Goal: Task Accomplishment & Management: Manage account settings

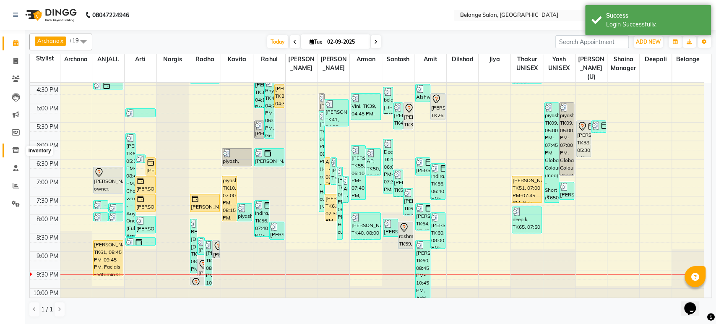
click at [12, 150] on icon at bounding box center [15, 150] width 7 height 6
select select
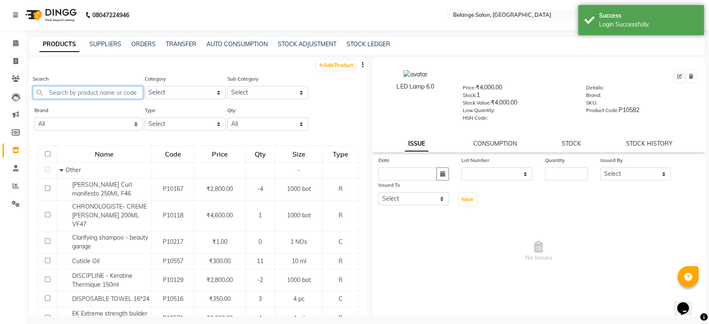
click at [66, 95] on input "text" at bounding box center [88, 92] width 110 height 13
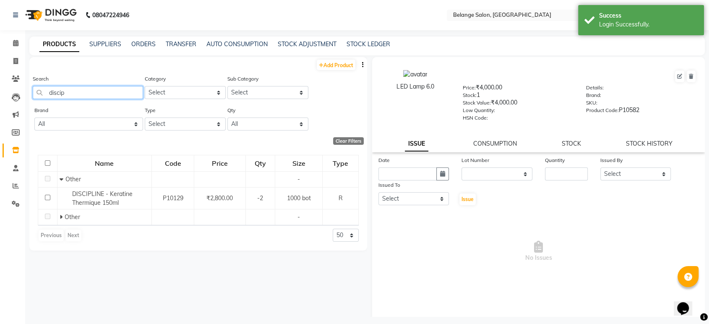
type input "discip"
click at [171, 91] on select "Select Hair Skin Makeup Personal Care Appliances Beard Waxing Disposable Thread…" at bounding box center [185, 92] width 81 height 13
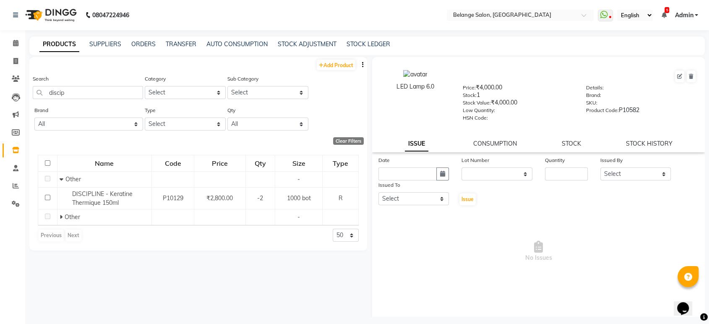
click at [247, 105] on div "Sub Category Select" at bounding box center [267, 89] width 83 height 31
click at [171, 124] on select "Select Both Retail Consumable" at bounding box center [185, 123] width 81 height 13
select select "R"
click at [145, 117] on select "Select Both Retail Consumable" at bounding box center [185, 123] width 81 height 13
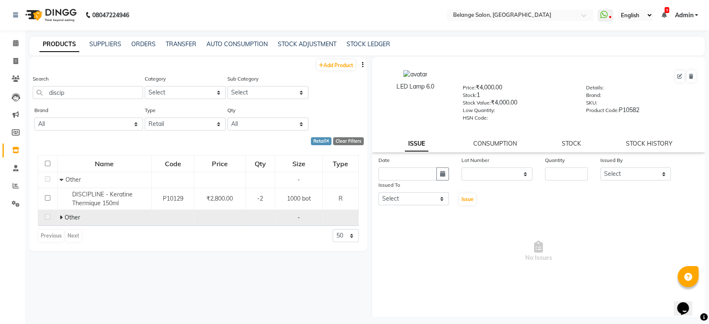
click at [60, 217] on icon at bounding box center [61, 217] width 3 height 6
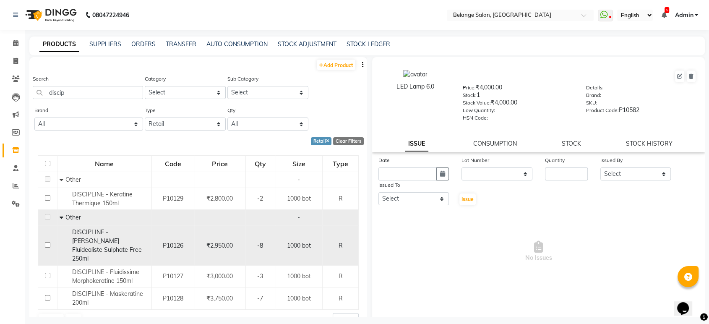
click at [46, 242] on input "checkbox" at bounding box center [47, 244] width 5 height 5
checkbox input "true"
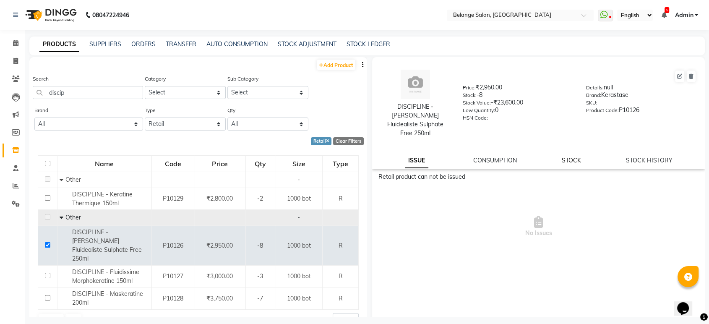
click at [564, 157] on link "STOCK" at bounding box center [571, 161] width 19 height 8
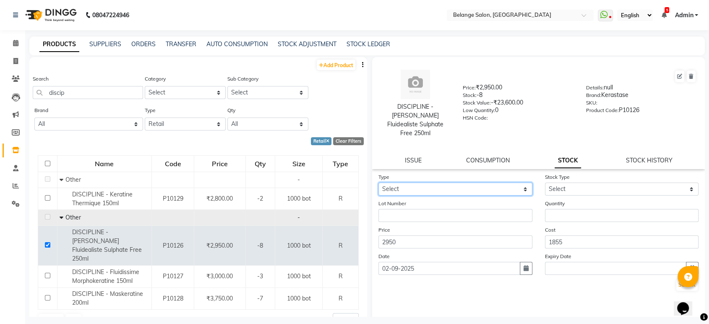
click at [439, 183] on select "Select In Out" at bounding box center [455, 189] width 154 height 13
select select "in"
click at [378, 183] on select "Select In Out" at bounding box center [455, 189] width 154 height 13
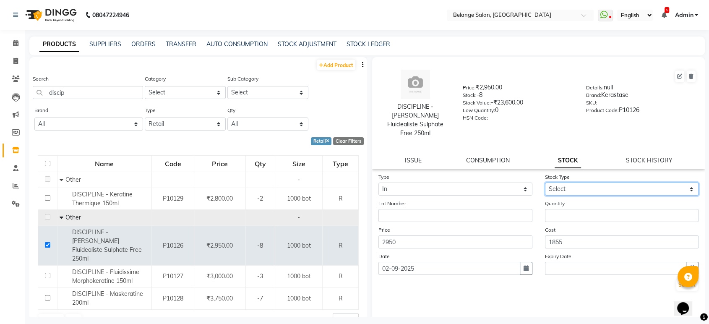
click at [554, 183] on select "Select New Stock Adjustment Return Other" at bounding box center [622, 189] width 154 height 13
select select "new stock"
click at [545, 183] on select "Select New Stock Adjustment Return Other" at bounding box center [622, 189] width 154 height 13
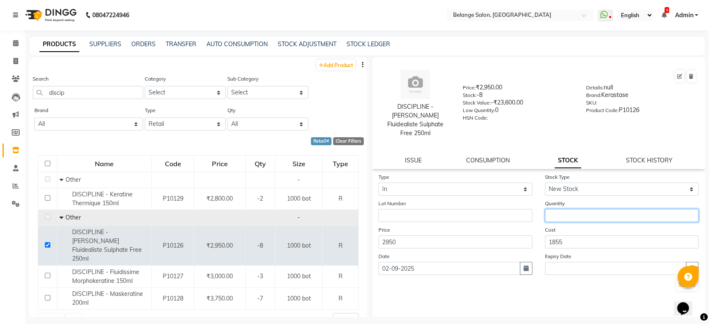
click at [556, 209] on input "number" at bounding box center [622, 215] width 154 height 13
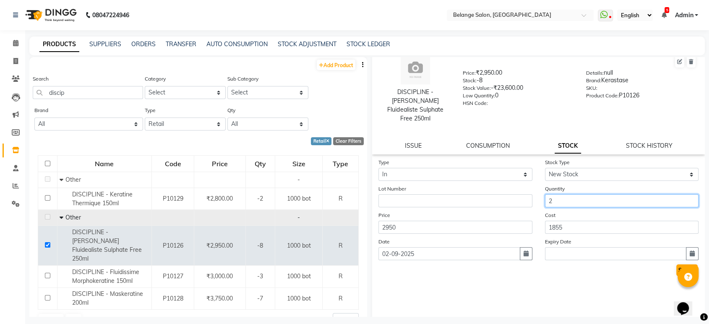
type input "2"
click at [678, 264] on button "Submit" at bounding box center [686, 270] width 21 height 12
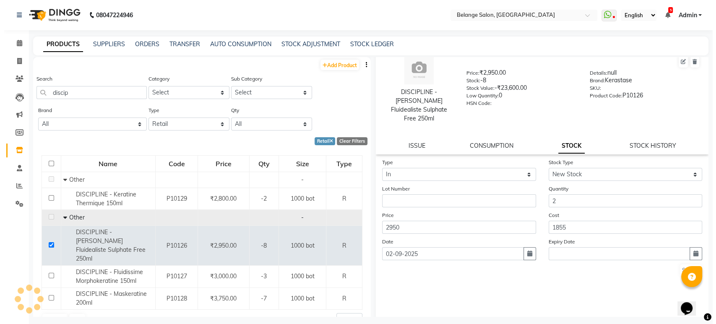
scroll to position [0, 0]
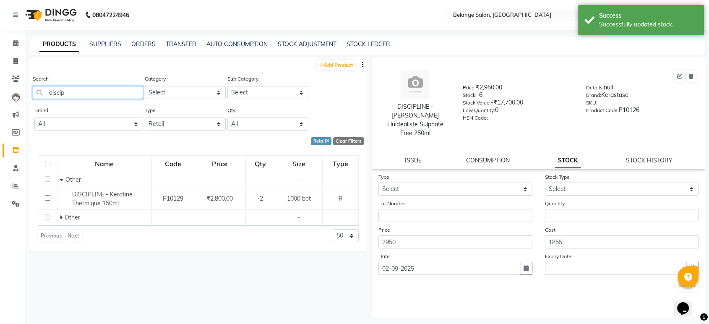
drag, startPoint x: 89, startPoint y: 95, endPoint x: 29, endPoint y: 100, distance: 59.8
click at [29, 100] on div "Search discip Category Select Hair Skin Makeup Personal Care Appliances Beard W…" at bounding box center [198, 89] width 338 height 31
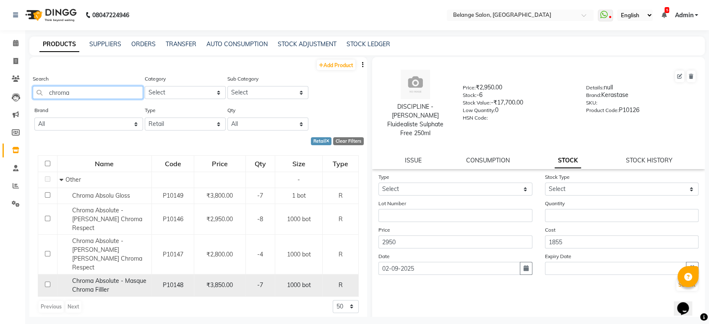
type input "chroma"
click at [49, 282] on input "checkbox" at bounding box center [47, 284] width 5 height 5
checkbox input "true"
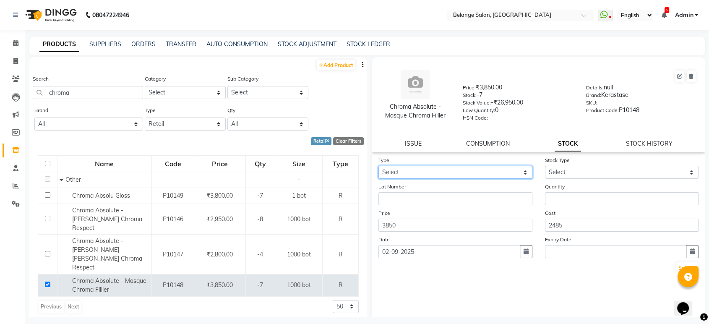
click at [396, 168] on select "Select In Out" at bounding box center [455, 172] width 154 height 13
select select "in"
click at [378, 166] on select "Select In Out" at bounding box center [455, 172] width 154 height 13
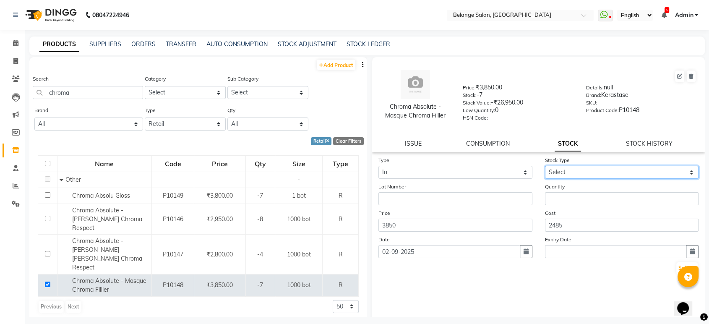
click at [549, 170] on select "Select New Stock Adjustment Return Other" at bounding box center [622, 172] width 154 height 13
select select "new stock"
click at [545, 166] on select "Select New Stock Adjustment Return Other" at bounding box center [622, 172] width 154 height 13
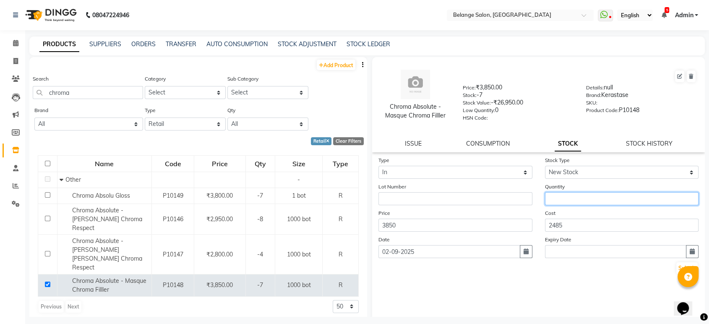
click at [557, 194] on input "number" at bounding box center [622, 198] width 154 height 13
type input "2"
click at [677, 267] on button "Submit" at bounding box center [686, 268] width 21 height 12
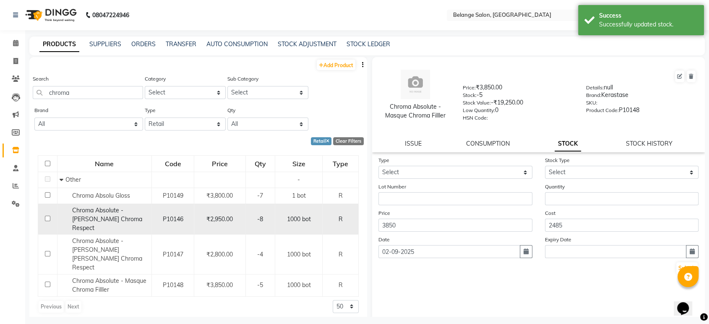
click at [47, 216] on input "checkbox" at bounding box center [47, 218] width 5 height 5
checkbox input "true"
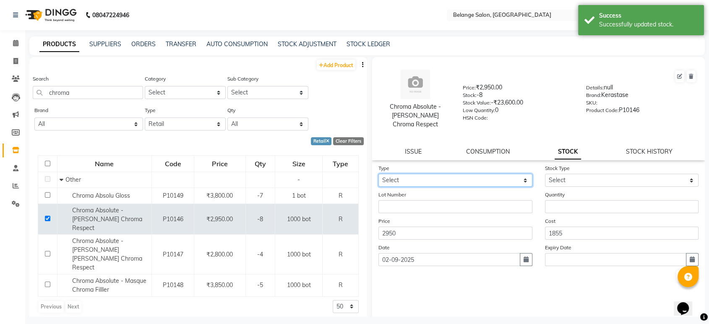
click at [399, 174] on select "Select In Out" at bounding box center [455, 180] width 154 height 13
select select "in"
click at [378, 174] on select "Select In Out" at bounding box center [455, 180] width 154 height 13
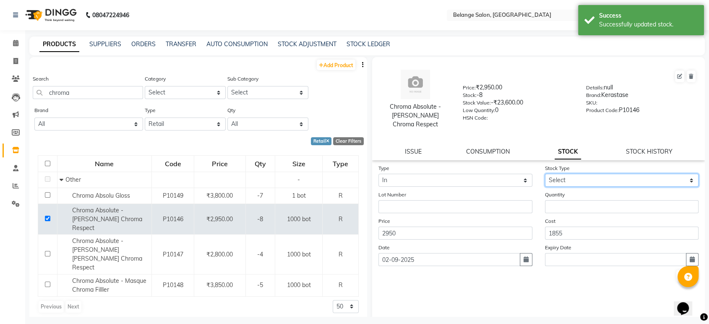
click at [562, 174] on select "Select New Stock Adjustment Return Other" at bounding box center [622, 180] width 154 height 13
select select "new stock"
click at [545, 174] on select "Select New Stock Adjustment Return Other" at bounding box center [622, 180] width 154 height 13
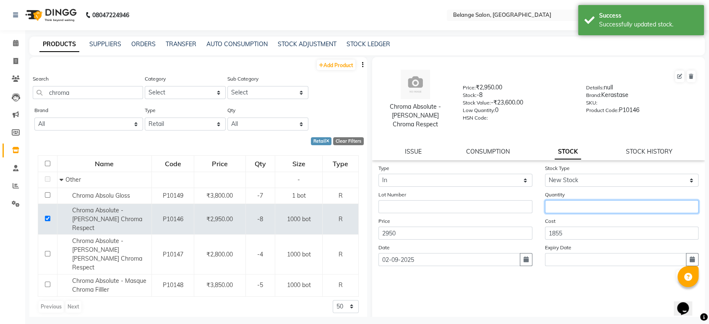
click at [554, 200] on input "number" at bounding box center [622, 206] width 154 height 13
type input "1"
click at [676, 270] on button "Submit" at bounding box center [686, 276] width 21 height 12
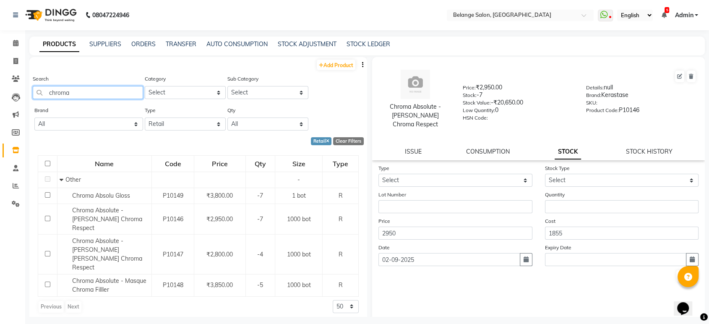
drag, startPoint x: 72, startPoint y: 91, endPoint x: 25, endPoint y: 93, distance: 47.0
click at [25, 93] on main "PRODUCTS SUPPLIERS ORDERS TRANSFER AUTO CONSUMPTION STOCK ADJUSTMENT STOCK LEDG…" at bounding box center [367, 183] width 684 height 293
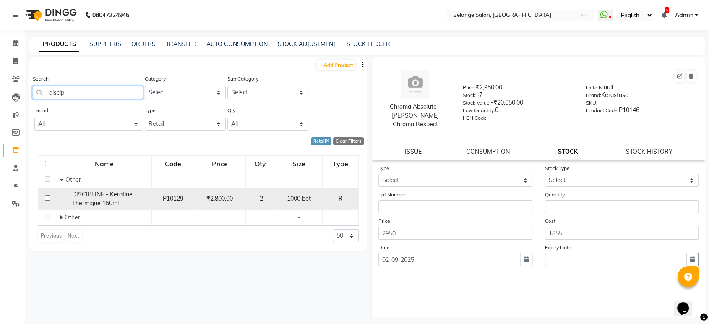
type input "discip"
click at [48, 196] on input "checkbox" at bounding box center [47, 197] width 5 height 5
checkbox input "true"
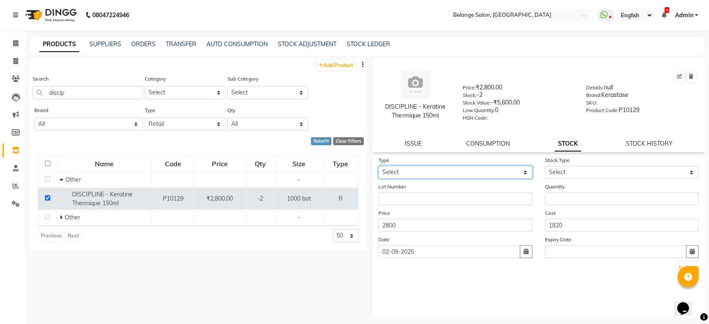
drag, startPoint x: 385, startPoint y: 167, endPoint x: 391, endPoint y: 174, distance: 8.9
click at [385, 167] on select "Select In Out" at bounding box center [455, 172] width 154 height 13
select select "in"
click at [378, 166] on select "Select In Out" at bounding box center [455, 172] width 154 height 13
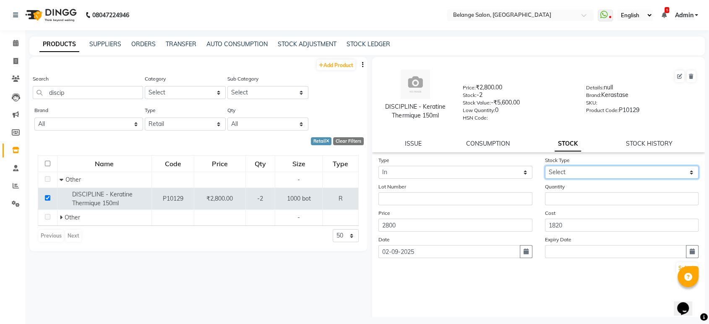
click at [562, 169] on select "Select New Stock Adjustment Return Other" at bounding box center [622, 172] width 154 height 13
select select "new stock"
click at [545, 166] on select "Select New Stock Adjustment Return Other" at bounding box center [622, 172] width 154 height 13
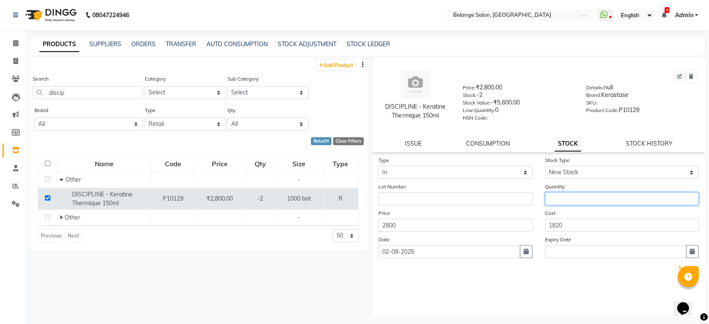
click at [561, 199] on input "number" at bounding box center [622, 198] width 154 height 13
type input "2"
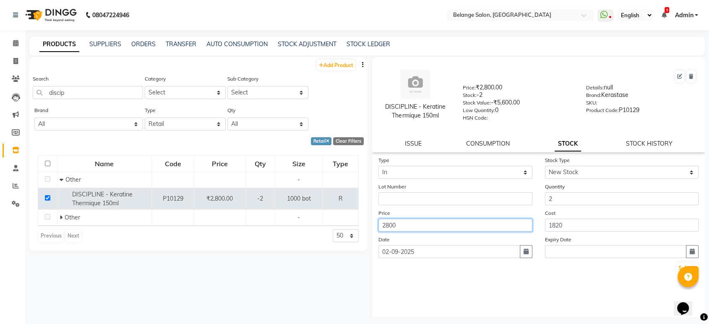
drag, startPoint x: 411, startPoint y: 224, endPoint x: 376, endPoint y: 224, distance: 34.8
click at [376, 224] on div "Price 2800" at bounding box center [455, 220] width 167 height 23
type input "3000"
click at [676, 267] on button "Submit" at bounding box center [686, 268] width 21 height 12
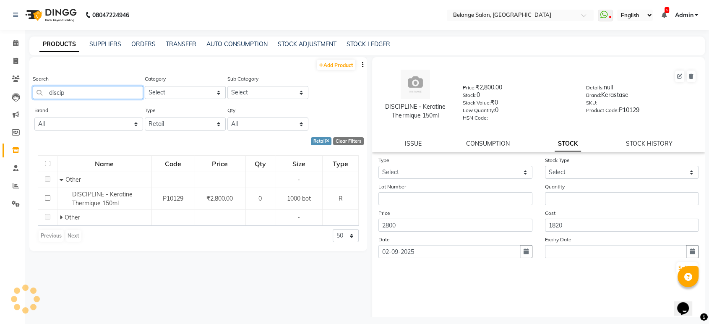
drag, startPoint x: 83, startPoint y: 93, endPoint x: 47, endPoint y: 93, distance: 35.7
click at [47, 93] on input "discip" at bounding box center [88, 92] width 110 height 13
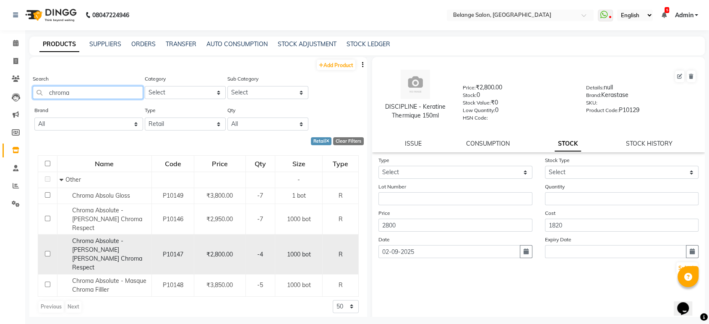
type input "chroma"
click at [47, 251] on input "checkbox" at bounding box center [47, 253] width 5 height 5
checkbox input "true"
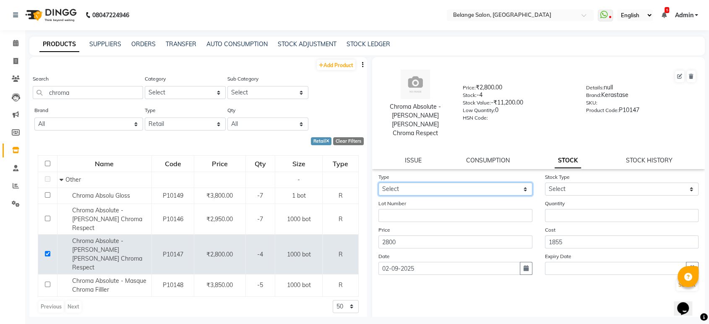
click at [393, 183] on select "Select In Out" at bounding box center [455, 189] width 154 height 13
select select "in"
click at [378, 183] on select "Select In Out" at bounding box center [455, 189] width 154 height 13
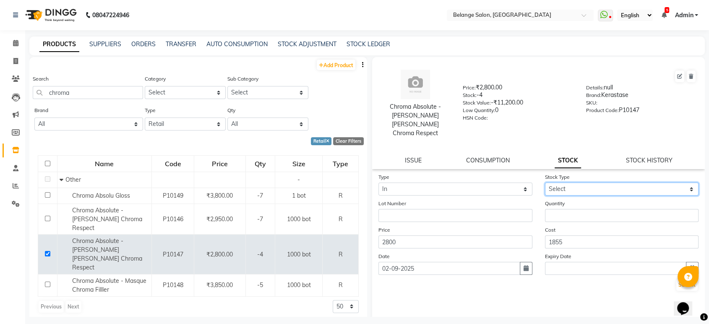
click at [558, 183] on select "Select New Stock Adjustment Return Other" at bounding box center [622, 189] width 154 height 13
select select "new stock"
click at [545, 183] on select "Select New Stock Adjustment Return Other" at bounding box center [622, 189] width 154 height 13
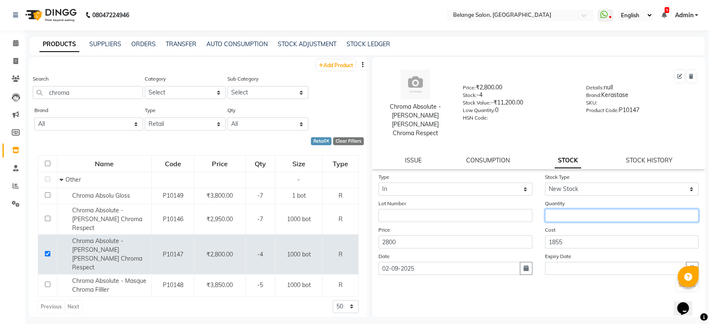
click at [557, 209] on input "number" at bounding box center [622, 215] width 154 height 13
type input "1"
click at [676, 279] on button "Submit" at bounding box center [686, 285] width 21 height 12
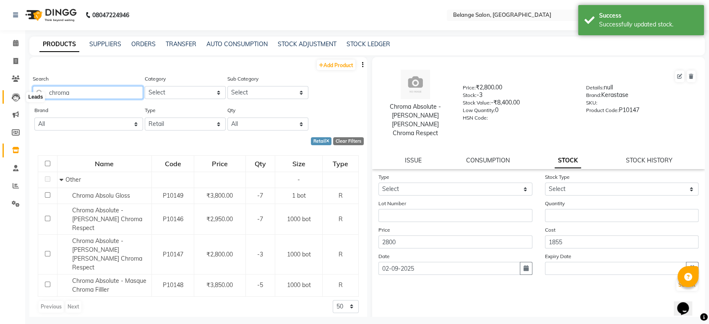
drag, startPoint x: 76, startPoint y: 94, endPoint x: 13, endPoint y: 100, distance: 63.2
click at [13, 100] on app-home "08047224946 Select Location × Belange Salon, Wadala East WhatsApp Status ✕ Stat…" at bounding box center [354, 164] width 709 height 329
type input "c"
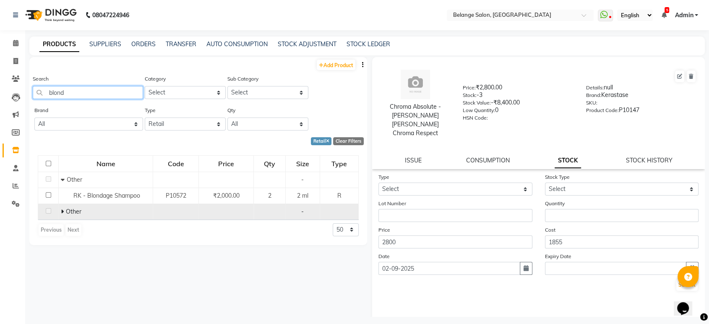
type input "blond"
click at [62, 209] on icon at bounding box center [62, 212] width 3 height 6
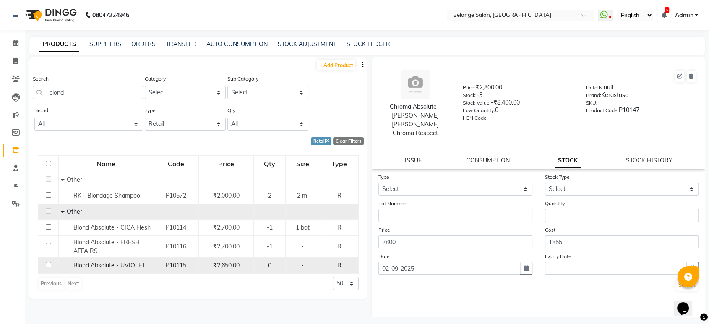
click at [46, 262] on input "checkbox" at bounding box center [48, 264] width 5 height 5
checkbox input "true"
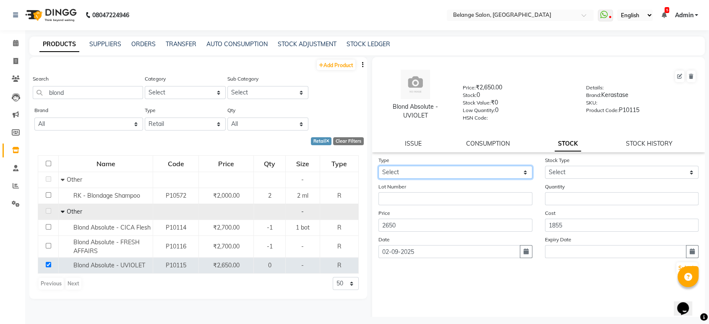
click at [388, 174] on select "Select In Out" at bounding box center [455, 172] width 154 height 13
select select "in"
click at [378, 166] on select "Select In Out" at bounding box center [455, 172] width 154 height 13
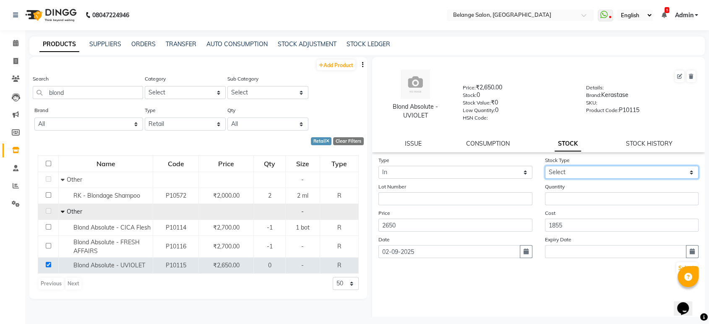
click at [577, 170] on select "Select New Stock Adjustment Return Other" at bounding box center [622, 172] width 154 height 13
select select "new stock"
click at [545, 166] on select "Select New Stock Adjustment Return Other" at bounding box center [622, 172] width 154 height 13
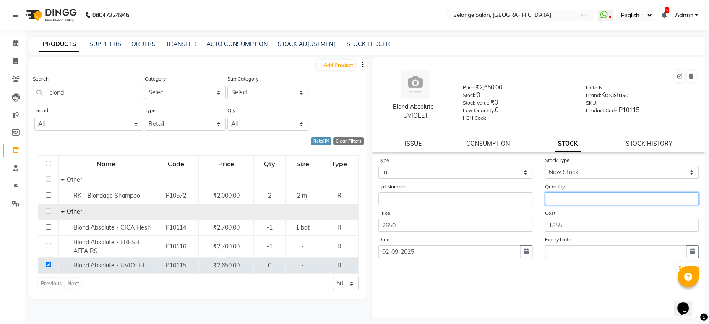
click at [553, 193] on input "number" at bounding box center [622, 198] width 154 height 13
type input "1"
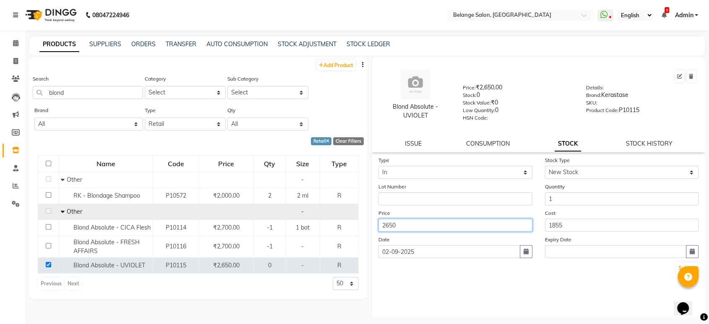
drag, startPoint x: 408, startPoint y: 224, endPoint x: 373, endPoint y: 225, distance: 34.8
click at [373, 225] on div "Price 2650" at bounding box center [455, 220] width 167 height 23
type input "2950"
click at [676, 267] on button "Submit" at bounding box center [686, 268] width 21 height 12
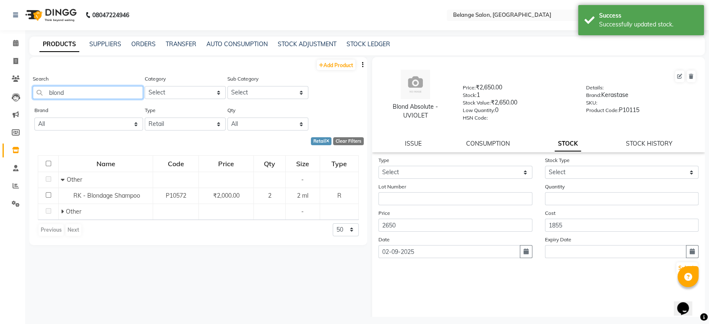
drag, startPoint x: 71, startPoint y: 95, endPoint x: 29, endPoint y: 96, distance: 42.0
click at [29, 96] on div "Search blond Category Select Hair Skin Makeup Personal Care Appliances Beard Wa…" at bounding box center [198, 89] width 338 height 31
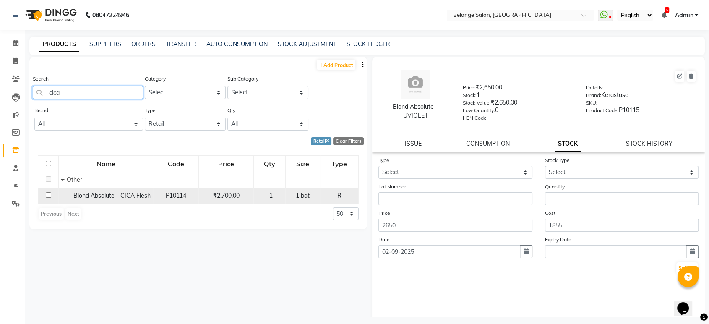
type input "cica"
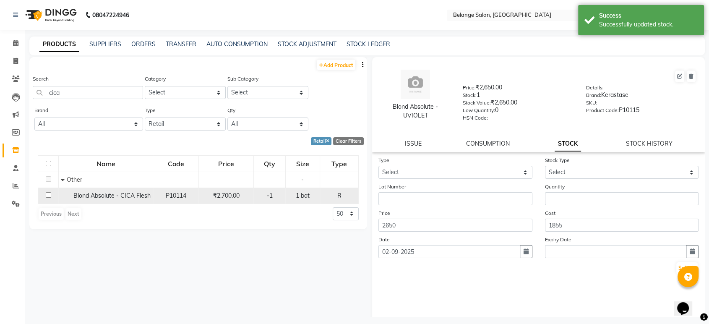
click at [50, 193] on input "checkbox" at bounding box center [48, 194] width 5 height 5
checkbox input "true"
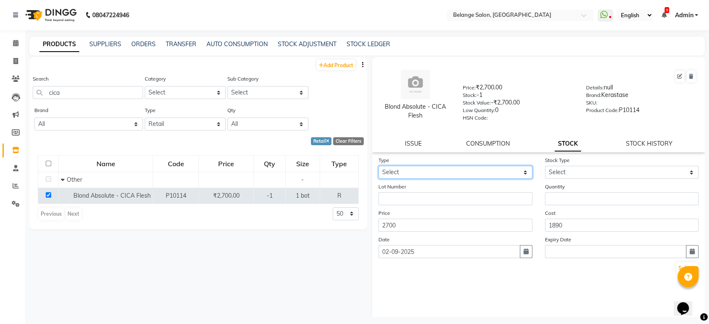
click at [381, 172] on select "Select In Out" at bounding box center [455, 172] width 154 height 13
select select "in"
click at [378, 166] on select "Select In Out" at bounding box center [455, 172] width 154 height 13
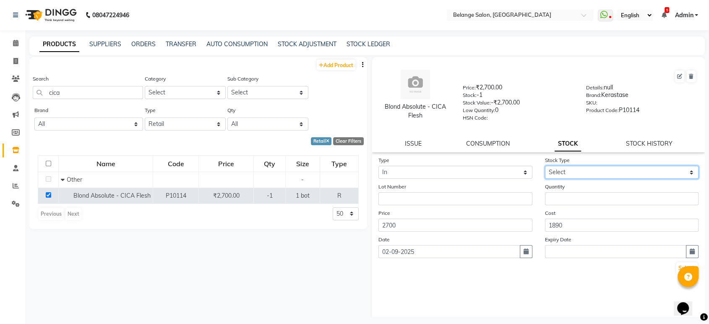
click at [550, 170] on select "Select New Stock Adjustment Return Other" at bounding box center [622, 172] width 154 height 13
select select "new stock"
click at [545, 166] on select "Select New Stock Adjustment Return Other" at bounding box center [622, 172] width 154 height 13
click at [556, 190] on div "Quantity" at bounding box center [622, 193] width 167 height 23
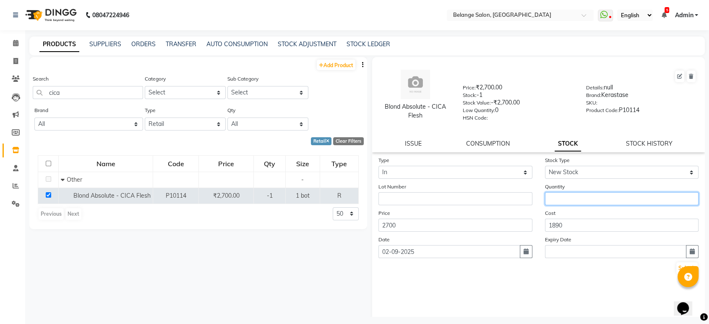
click at [556, 194] on input "number" at bounding box center [622, 198] width 154 height 13
type input "1"
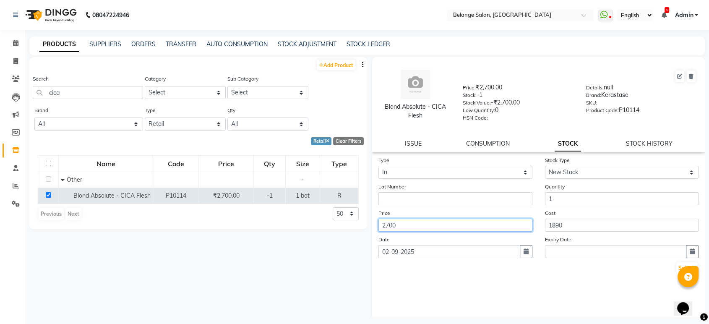
drag, startPoint x: 410, startPoint y: 223, endPoint x: 375, endPoint y: 224, distance: 35.3
click at [375, 224] on div "Price 2700" at bounding box center [455, 220] width 167 height 23
type input "3400"
click at [676, 266] on button "Submit" at bounding box center [686, 268] width 21 height 12
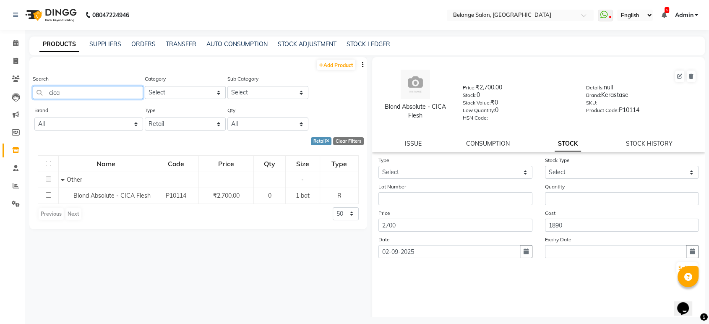
drag, startPoint x: 75, startPoint y: 89, endPoint x: 48, endPoint y: 96, distance: 27.4
click at [48, 96] on input "cica" at bounding box center [88, 92] width 110 height 13
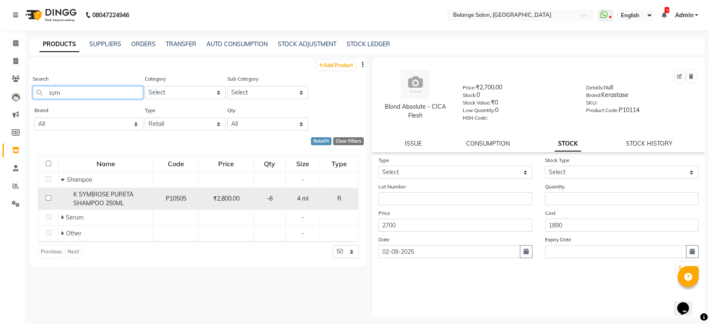
type input "sym"
click at [47, 197] on input "checkbox" at bounding box center [48, 197] width 5 height 5
checkbox input "true"
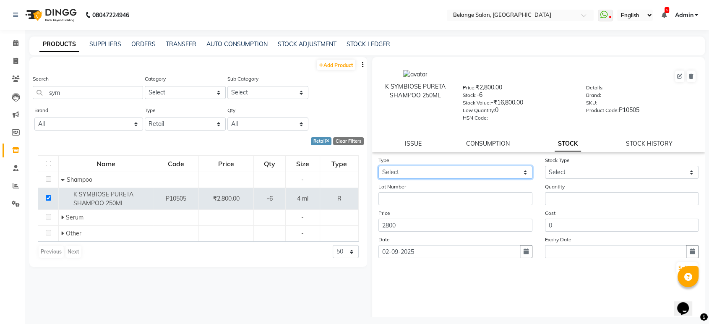
click at [408, 170] on select "Select In Out" at bounding box center [455, 172] width 154 height 13
select select "in"
click at [378, 166] on select "Select In Out" at bounding box center [455, 172] width 154 height 13
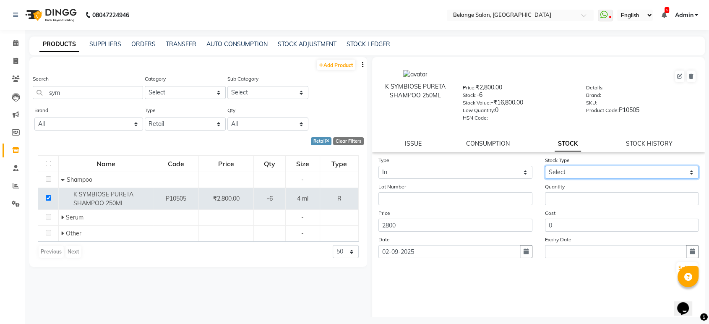
click at [565, 167] on select "Select New Stock Adjustment Return Other" at bounding box center [622, 172] width 154 height 13
select select "new stock"
click at [545, 166] on select "Select New Stock Adjustment Return Other" at bounding box center [622, 172] width 154 height 13
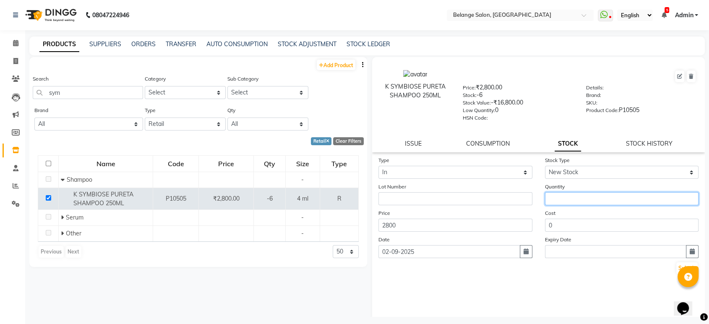
click at [567, 196] on input "number" at bounding box center [622, 198] width 154 height 13
type input "3"
click at [676, 267] on button "Submit" at bounding box center [686, 268] width 21 height 12
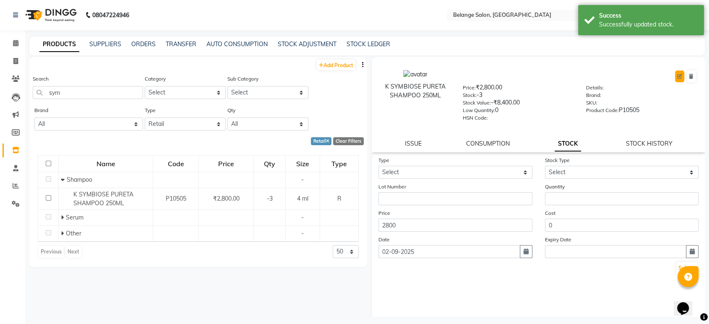
click at [677, 75] on icon at bounding box center [679, 76] width 5 height 5
select select "R"
select select "335501100"
select select "335501101"
select select "true"
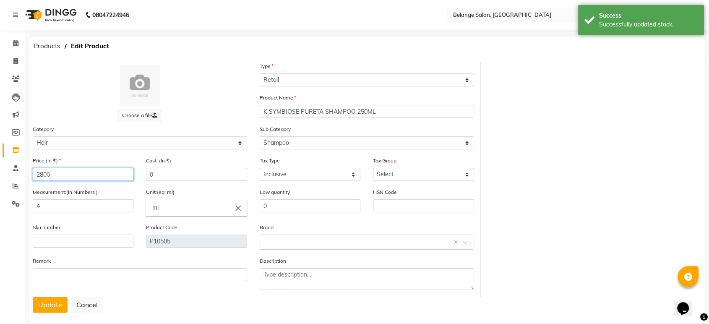
drag, startPoint x: 64, startPoint y: 176, endPoint x: 8, endPoint y: 177, distance: 56.3
click at [8, 177] on app-home "08047224946 Select Location × Belange Salon, Wadala East WhatsApp Status ✕ Stat…" at bounding box center [354, 168] width 709 height 337
type input "2950"
click at [43, 304] on button "Update" at bounding box center [50, 305] width 35 height 16
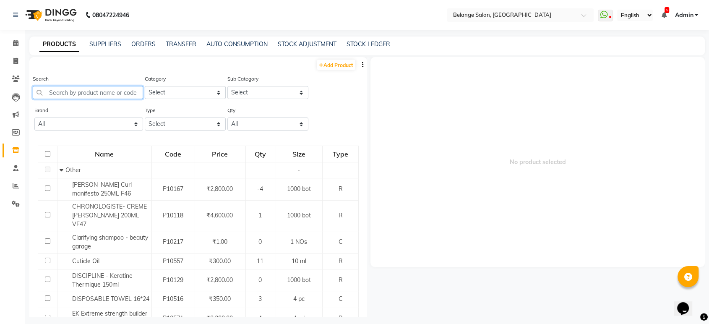
click at [114, 97] on input "text" at bounding box center [88, 92] width 110 height 13
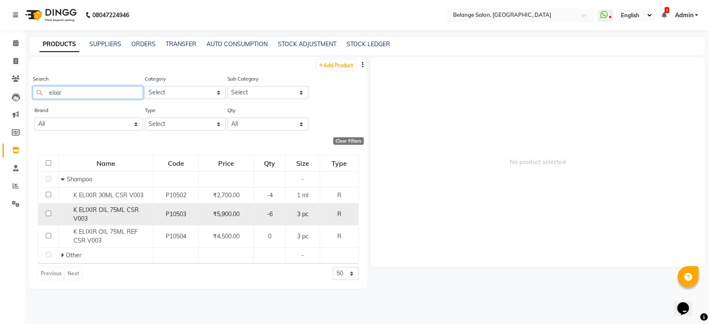
type input "elixir"
click at [48, 214] on input "checkbox" at bounding box center [48, 213] width 5 height 5
checkbox input "true"
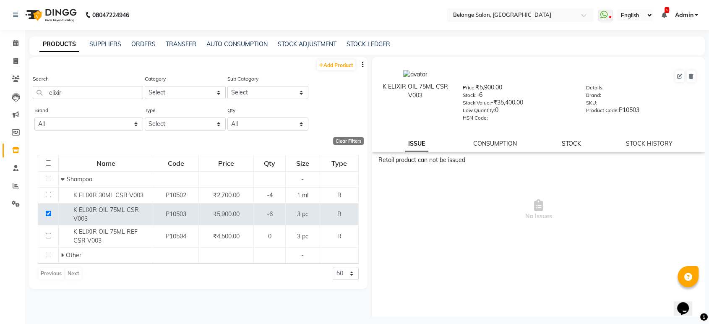
click at [562, 141] on link "STOCK" at bounding box center [571, 144] width 19 height 8
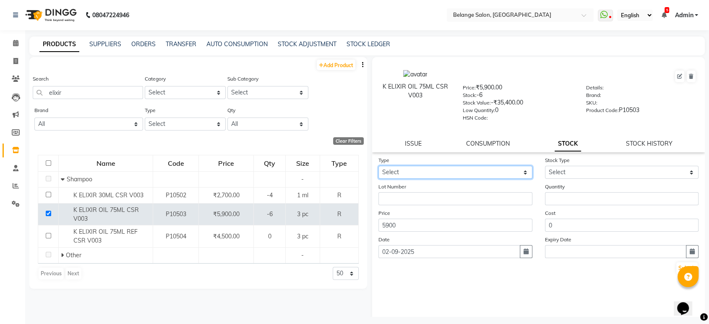
click at [408, 170] on select "Select In Out" at bounding box center [455, 172] width 154 height 13
select select "in"
click at [378, 166] on select "Select In Out" at bounding box center [455, 172] width 154 height 13
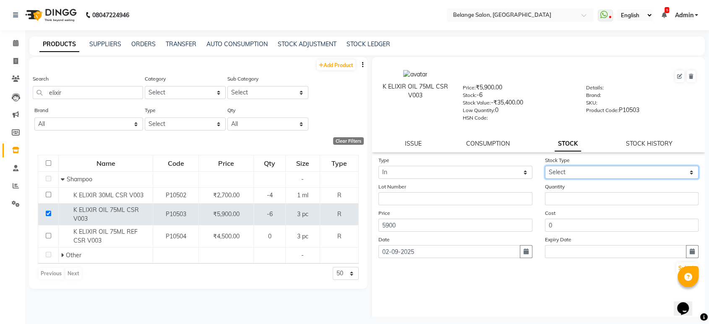
click at [557, 169] on select "Select New Stock Adjustment Return Other" at bounding box center [622, 172] width 154 height 13
select select "new stock"
click at [545, 166] on select "Select New Stock Adjustment Return Other" at bounding box center [622, 172] width 154 height 13
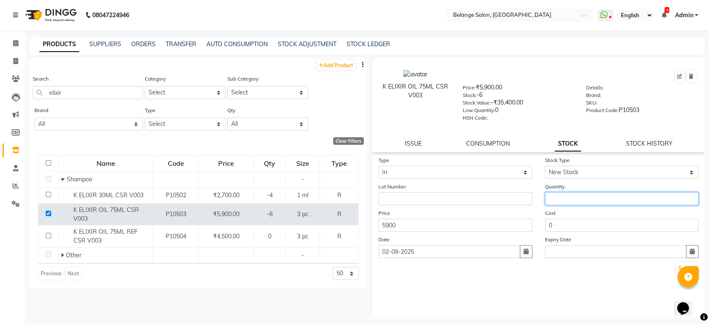
click at [558, 196] on input "number" at bounding box center [622, 198] width 154 height 13
type input "2"
click at [676, 264] on button "Submit" at bounding box center [686, 268] width 21 height 12
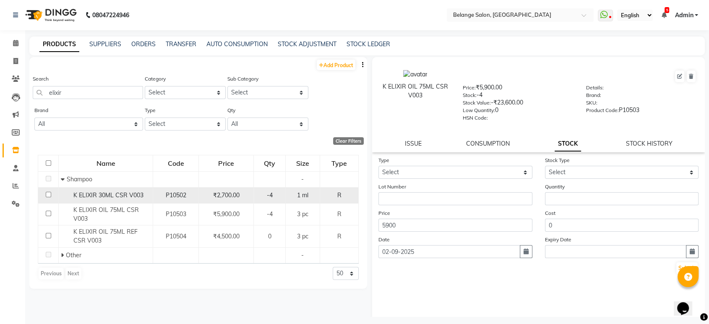
click at [46, 194] on input "checkbox" at bounding box center [48, 194] width 5 height 5
checkbox input "true"
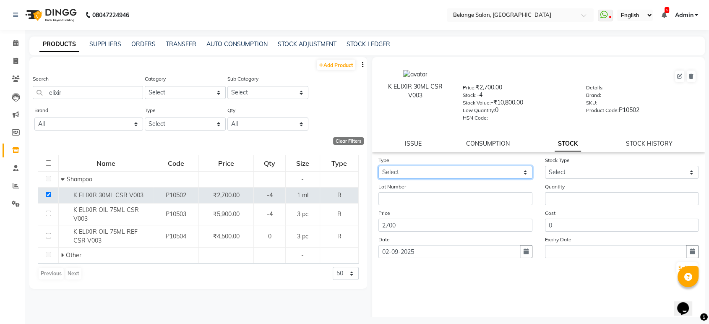
click at [435, 172] on select "Select In Out" at bounding box center [455, 172] width 154 height 13
select select "in"
click at [378, 166] on select "Select In Out" at bounding box center [455, 172] width 154 height 13
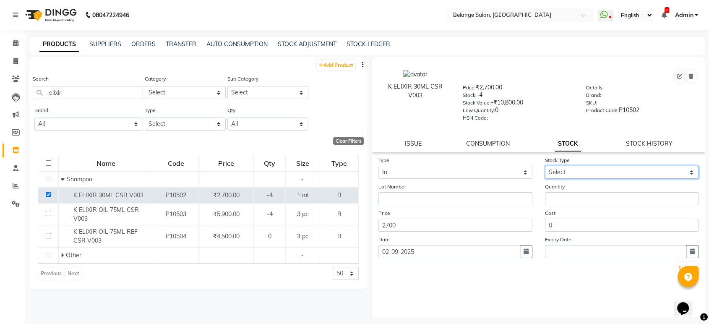
click at [581, 168] on select "Select New Stock Adjustment Return Other" at bounding box center [622, 172] width 154 height 13
select select "new stock"
click at [545, 166] on select "Select New Stock Adjustment Return Other" at bounding box center [622, 172] width 154 height 13
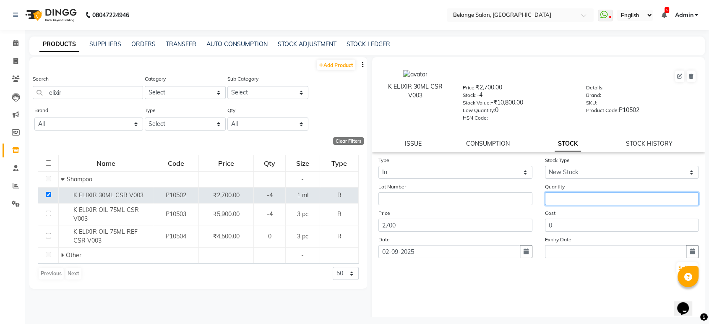
click at [578, 196] on input "number" at bounding box center [622, 198] width 154 height 13
type input "2"
click at [676, 267] on button "Submit" at bounding box center [686, 268] width 21 height 12
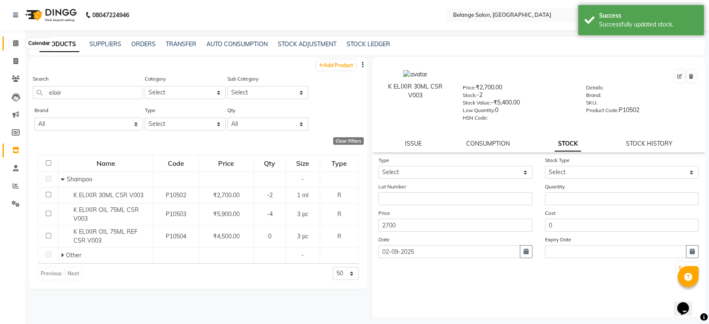
click at [15, 45] on icon at bounding box center [15, 43] width 5 height 6
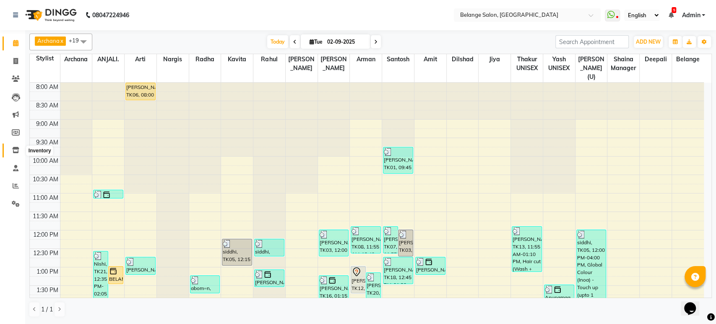
click at [15, 149] on icon at bounding box center [15, 150] width 7 height 6
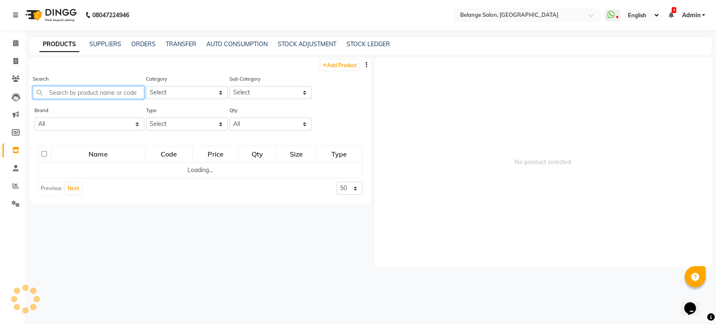
click at [75, 92] on input "text" at bounding box center [89, 92] width 112 height 13
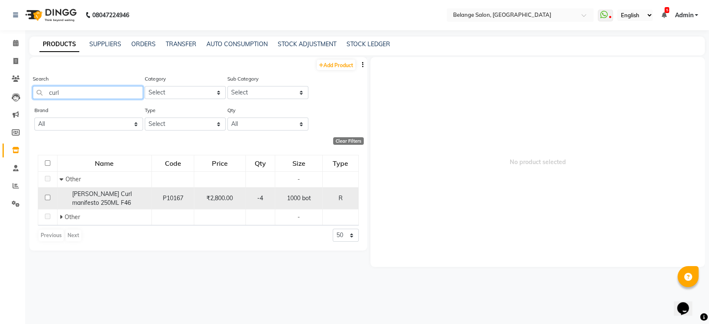
type input "curl"
click at [46, 197] on input "checkbox" at bounding box center [47, 197] width 5 height 5
checkbox input "true"
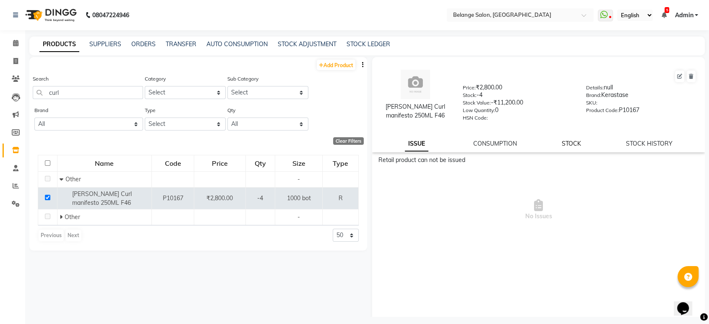
click at [566, 142] on link "STOCK" at bounding box center [571, 144] width 19 height 8
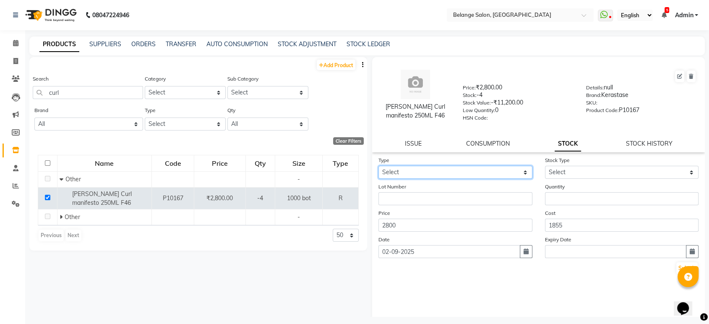
click at [433, 170] on select "Select In Out" at bounding box center [455, 172] width 154 height 13
select select "in"
click at [378, 166] on select "Select In Out" at bounding box center [455, 172] width 154 height 13
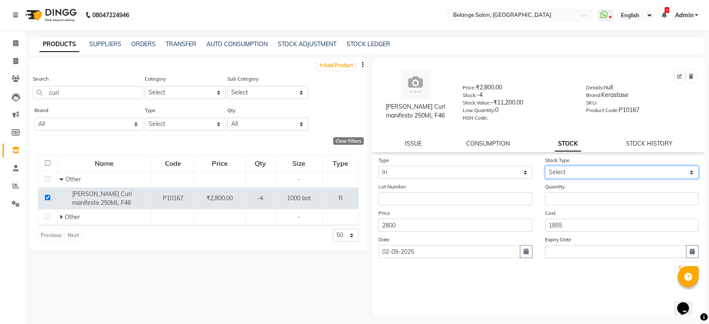
drag, startPoint x: 570, startPoint y: 172, endPoint x: 567, endPoint y: 176, distance: 5.5
click at [570, 172] on select "Select New Stock Adjustment Return Other" at bounding box center [622, 172] width 154 height 13
select select "new stock"
click at [545, 166] on select "Select New Stock Adjustment Return Other" at bounding box center [622, 172] width 154 height 13
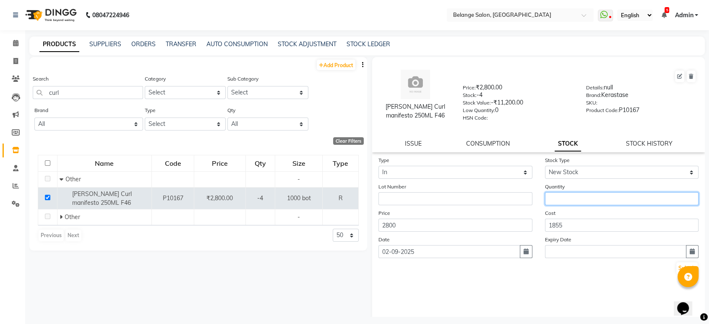
click at [564, 193] on input "number" at bounding box center [622, 198] width 154 height 13
type input "1"
click at [676, 267] on button "Submit" at bounding box center [686, 268] width 21 height 12
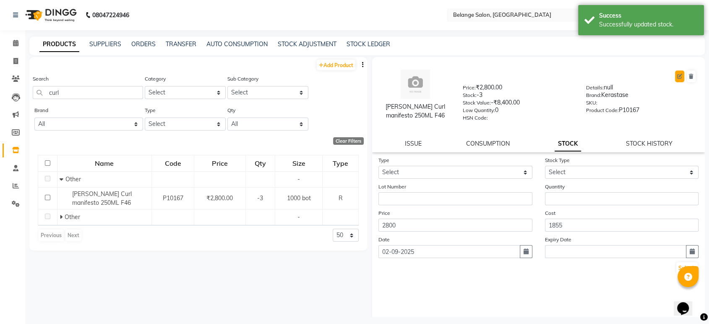
click at [677, 76] on icon at bounding box center [679, 76] width 5 height 5
select select "R"
select select "335501000"
select select "335501002"
select select "true"
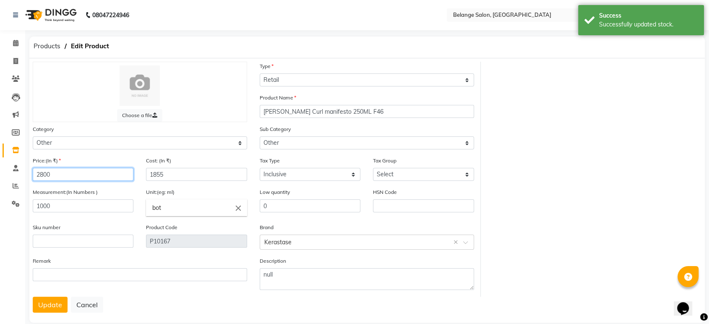
drag, startPoint x: 76, startPoint y: 174, endPoint x: 38, endPoint y: 174, distance: 37.3
click at [38, 174] on input "2800" at bounding box center [83, 174] width 101 height 13
type input "2"
type input "3000"
click at [47, 301] on button "Update" at bounding box center [50, 305] width 35 height 16
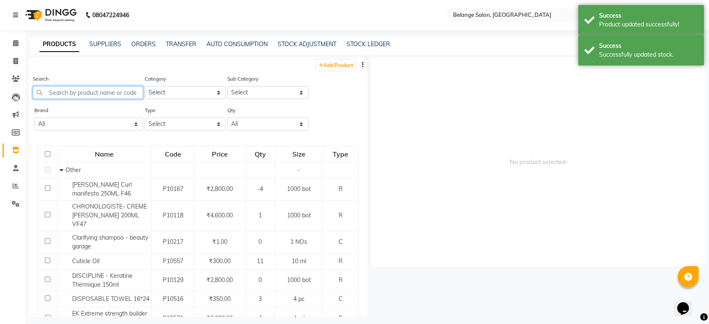
click at [78, 97] on input "text" at bounding box center [88, 92] width 110 height 13
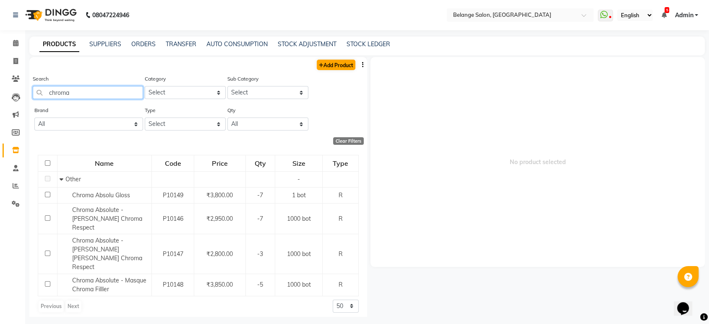
type input "chroma"
click at [334, 65] on link "Add Product" at bounding box center [336, 65] width 39 height 10
select select "true"
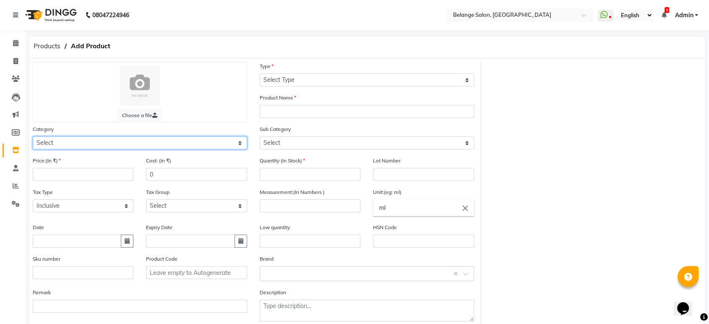
click at [86, 142] on select "Select Hair Skin Makeup Personal Care Appliances Beard Waxing Disposable Thread…" at bounding box center [140, 142] width 214 height 13
select select "335501100"
click at [33, 136] on select "Select Hair Skin Makeup Personal Care Appliances Beard Waxing Disposable Thread…" at bounding box center [140, 142] width 214 height 13
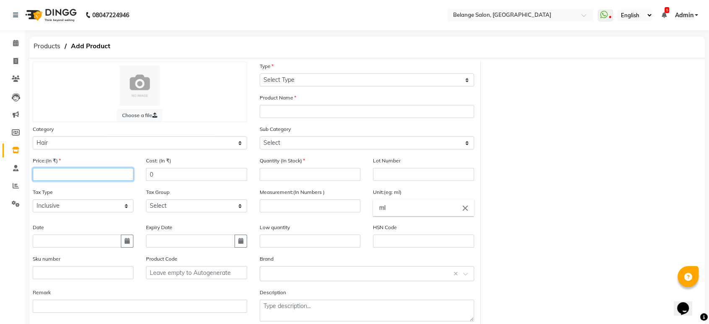
click at [65, 175] on input "number" at bounding box center [83, 174] width 101 height 13
type input "4500"
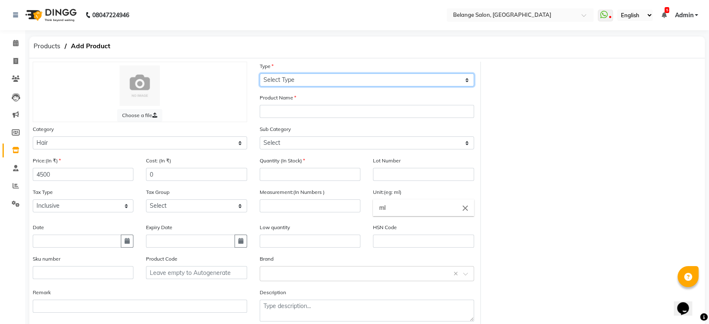
click at [275, 81] on select "Select Type Both Retail Consumable" at bounding box center [367, 79] width 214 height 13
select select "R"
click at [260, 73] on select "Select Type Both Retail Consumable" at bounding box center [367, 79] width 214 height 13
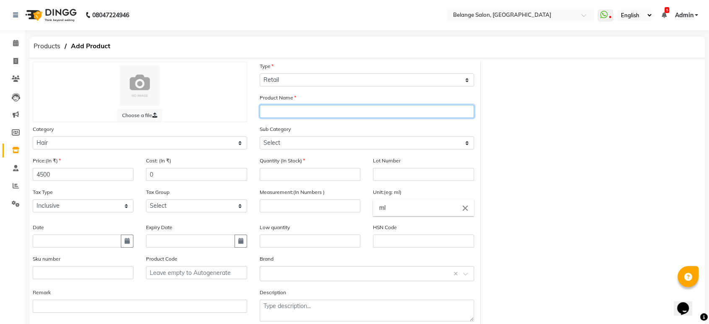
click at [278, 111] on input "text" at bounding box center [367, 111] width 214 height 13
type input "chroma absolute pouch"
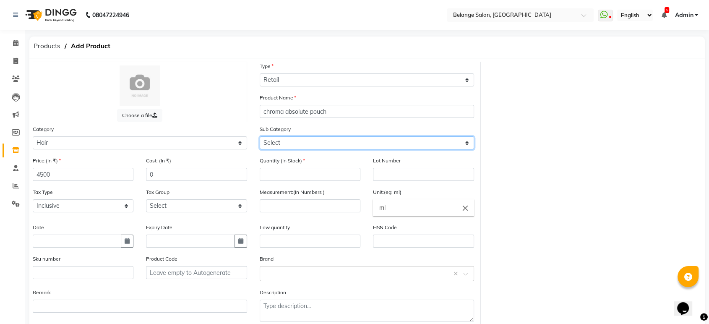
click at [290, 143] on select "Select Shampoo Conditioner Cream Mask Oil Serum Color Appliances Treatment Styl…" at bounding box center [367, 142] width 214 height 13
select select "335501101"
click at [260, 136] on select "Select Shampoo Conditioner Cream Mask Oil Serum Color Appliances Treatment Styl…" at bounding box center [367, 142] width 214 height 13
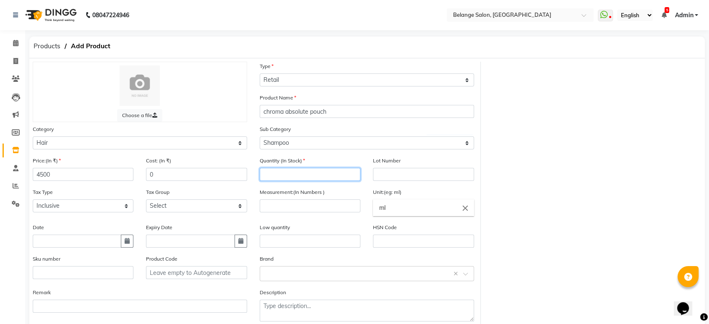
click at [286, 175] on input "number" at bounding box center [310, 174] width 101 height 13
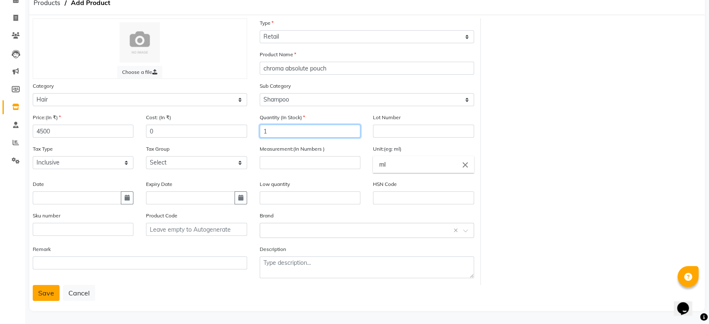
type input "1"
click at [43, 289] on button "Save" at bounding box center [46, 293] width 27 height 16
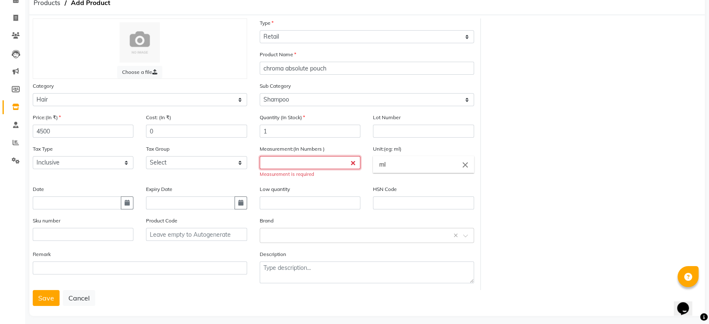
click at [272, 168] on input "number" at bounding box center [310, 162] width 101 height 13
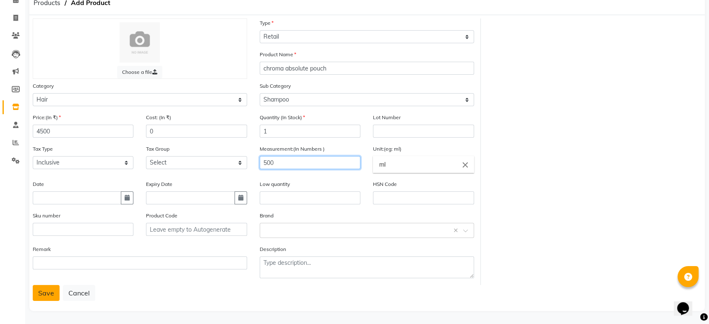
type input "500"
click at [44, 290] on button "Save" at bounding box center [46, 293] width 27 height 16
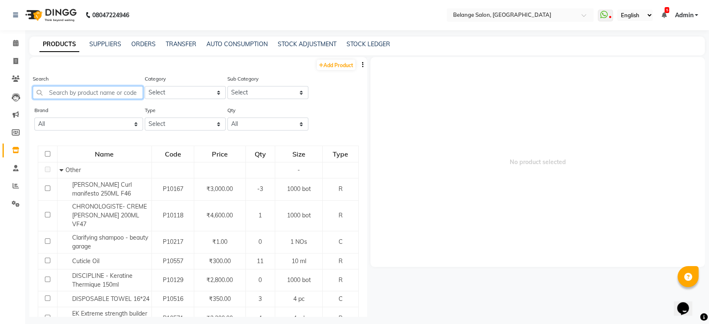
click at [86, 93] on input "text" at bounding box center [88, 92] width 110 height 13
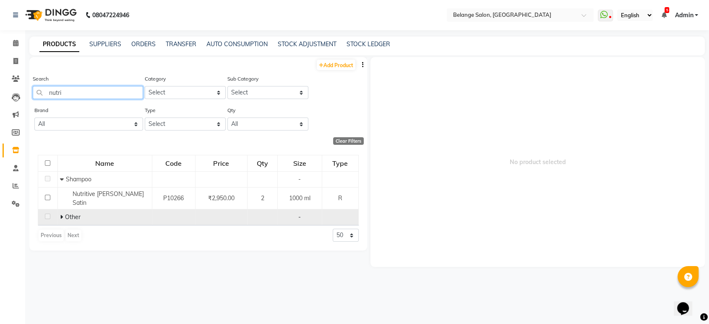
type input "nutri"
click at [61, 214] on icon at bounding box center [61, 217] width 3 height 6
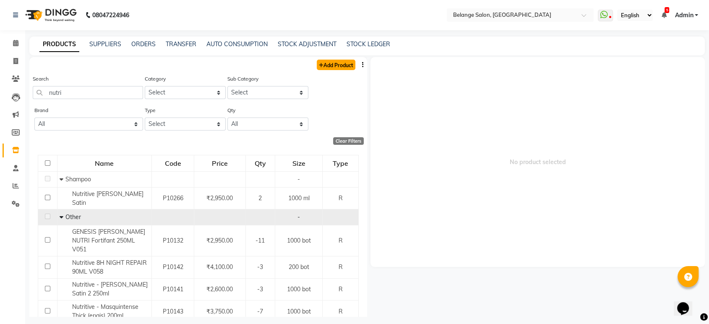
click at [322, 62] on link "Add Product" at bounding box center [336, 65] width 39 height 10
select select "true"
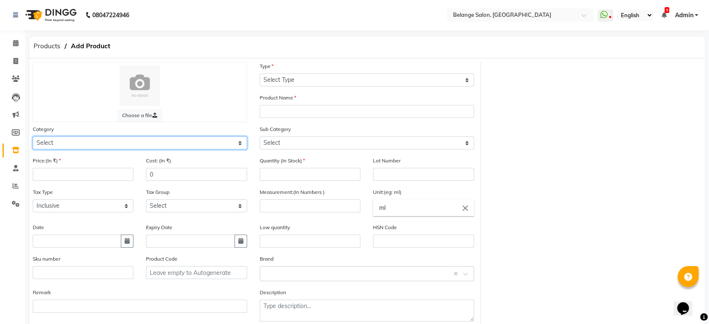
click at [73, 139] on select "Select Hair Skin Makeup Personal Care Appliances Beard Waxing Disposable Thread…" at bounding box center [140, 142] width 214 height 13
select select "335501100"
click at [33, 136] on select "Select Hair Skin Makeup Personal Care Appliances Beard Waxing Disposable Thread…" at bounding box center [140, 142] width 214 height 13
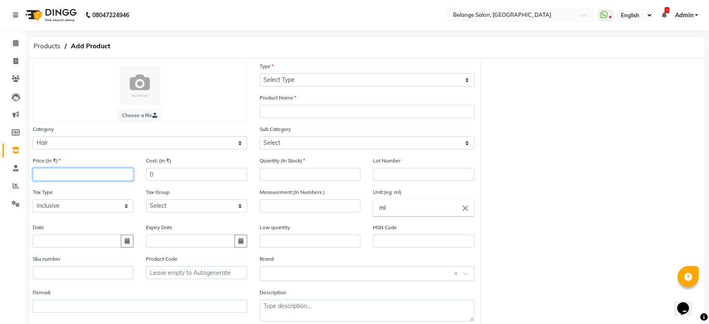
click at [55, 172] on input "number" at bounding box center [83, 174] width 101 height 13
type input "4950"
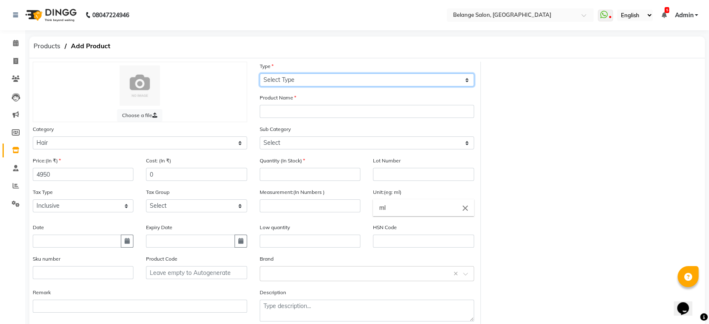
click at [282, 75] on select "Select Type Both Retail Consumable" at bounding box center [367, 79] width 214 height 13
select select "R"
click at [260, 73] on select "Select Type Both Retail Consumable" at bounding box center [367, 79] width 214 height 13
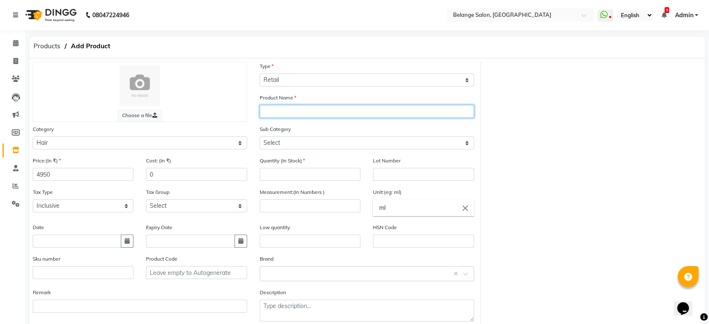
click at [279, 113] on input "text" at bounding box center [367, 111] width 214 height 13
type input "Nutritive bain shampoo - big"
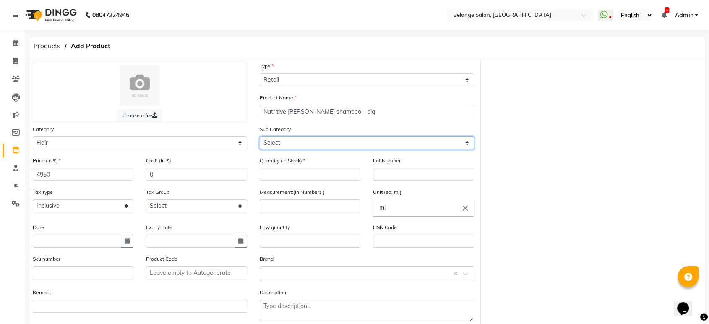
click at [292, 137] on select "Select Shampoo Conditioner Cream Mask Oil Serum Color Appliances Treatment Styl…" at bounding box center [367, 142] width 214 height 13
select select "335501101"
click at [260, 136] on select "Select Shampoo Conditioner Cream Mask Oil Serum Color Appliances Treatment Styl…" at bounding box center [367, 142] width 214 height 13
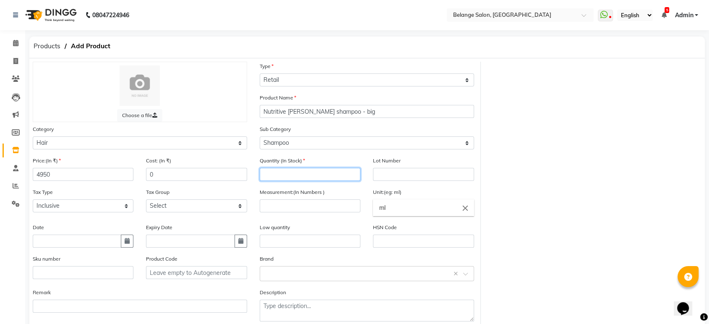
click at [287, 172] on input "number" at bounding box center [310, 174] width 101 height 13
type input "1"
click at [282, 204] on input "number" at bounding box center [310, 205] width 101 height 13
type input "500"
click at [535, 234] on div "Choose a file Type Select Type Both Retail Consumable Product Name Nutritive ba…" at bounding box center [366, 195] width 681 height 266
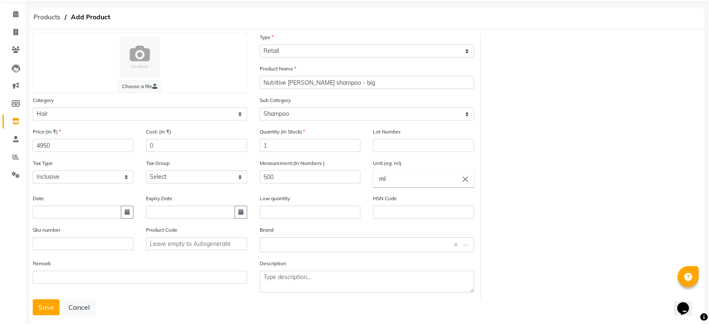
scroll to position [43, 0]
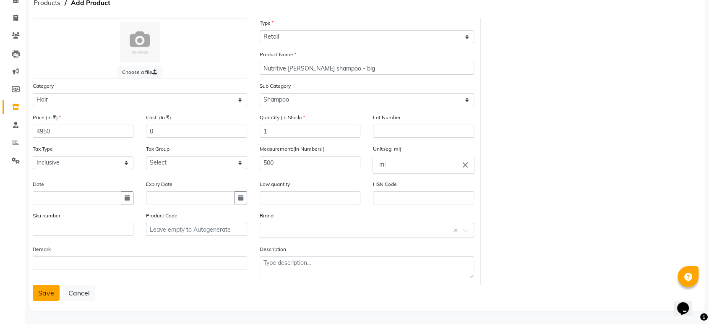
click at [46, 287] on button "Save" at bounding box center [46, 293] width 27 height 16
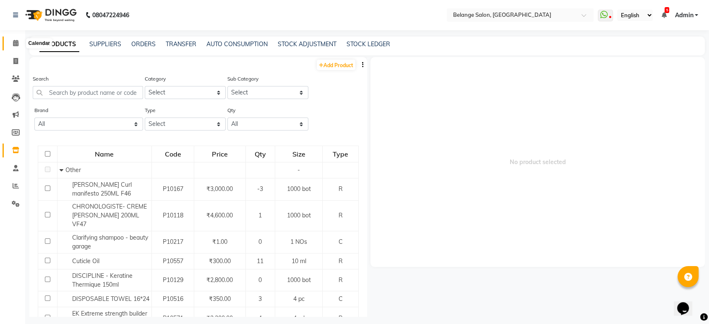
click at [13, 41] on icon at bounding box center [15, 43] width 5 height 6
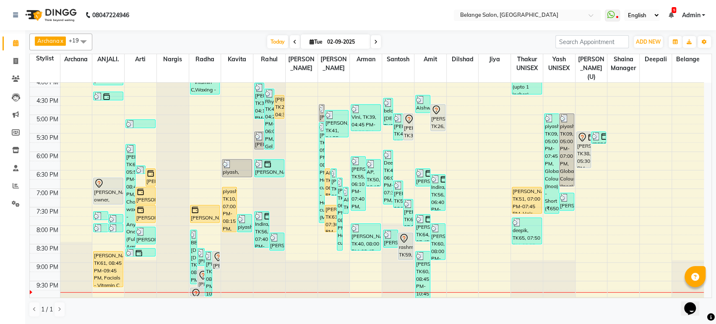
scroll to position [326, 0]
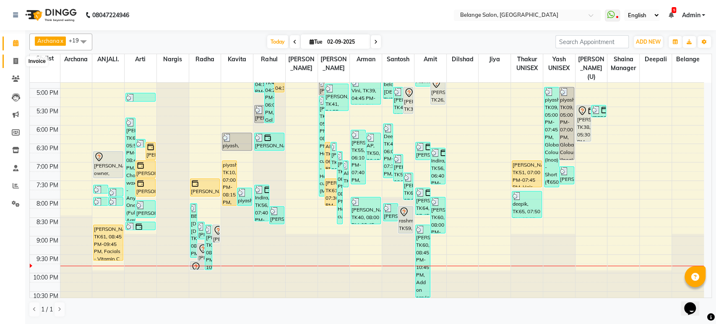
drag, startPoint x: 12, startPoint y: 58, endPoint x: 40, endPoint y: 58, distance: 28.1
click at [12, 58] on span at bounding box center [15, 62] width 15 height 10
select select "5076"
select select "service"
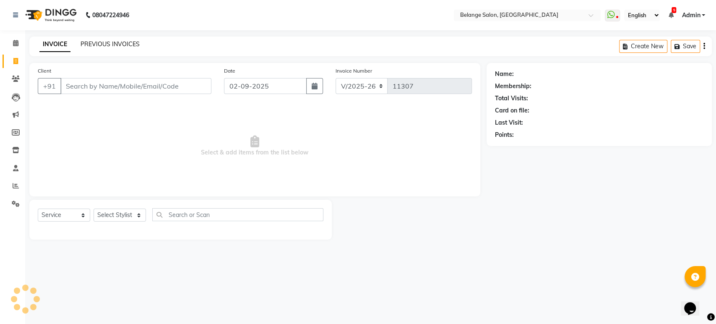
click at [88, 45] on link "PREVIOUS INVOICES" at bounding box center [110, 44] width 59 height 8
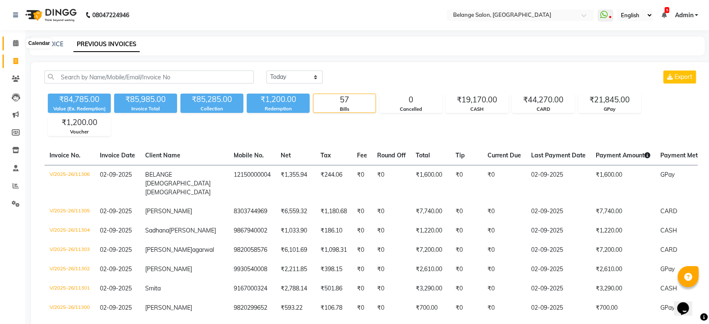
click at [14, 40] on icon at bounding box center [15, 43] width 5 height 6
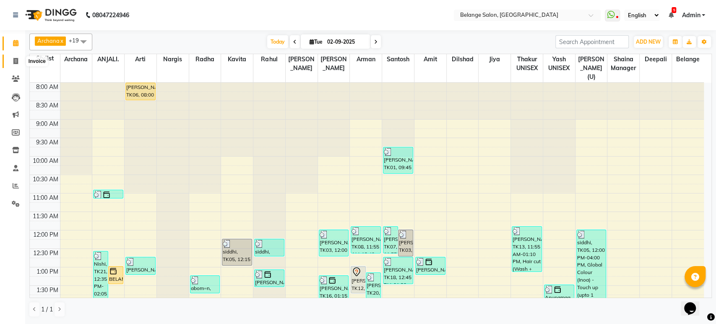
click at [14, 59] on icon at bounding box center [15, 61] width 5 height 6
select select "5076"
select select "service"
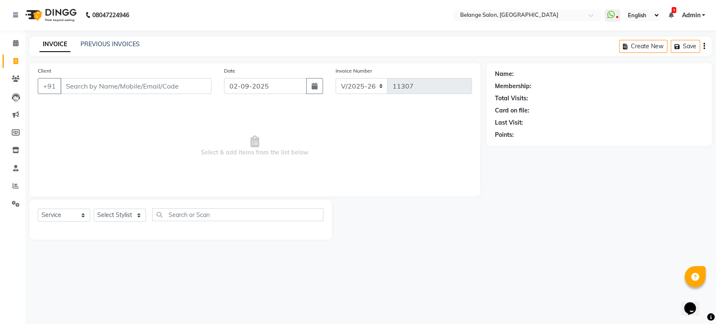
click at [77, 86] on input "Client" at bounding box center [135, 86] width 151 height 16
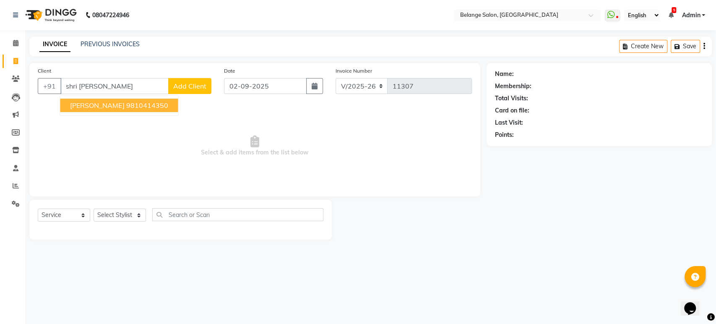
click at [96, 109] on span "[PERSON_NAME]" at bounding box center [97, 105] width 54 height 8
type input "9810414350"
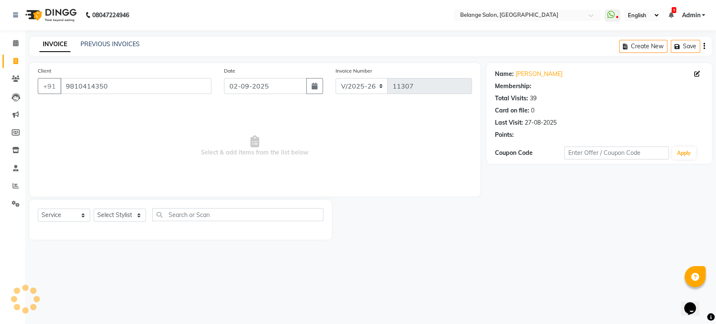
select select "1: Object"
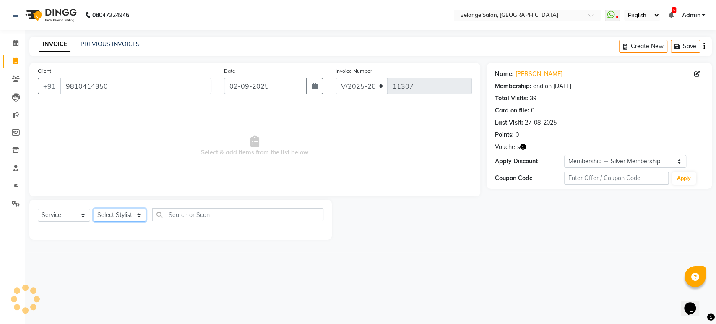
click at [104, 214] on select "Select Stylist [PERSON_NAME] (U) [PERSON_NAME] ANJALI. [PERSON_NAME] [PERSON_NA…" at bounding box center [120, 215] width 52 height 13
select select "54495"
click at [94, 209] on select "Select Stylist [PERSON_NAME] (U) [PERSON_NAME] ANJALI. [PERSON_NAME] [PERSON_NA…" at bounding box center [120, 215] width 52 height 13
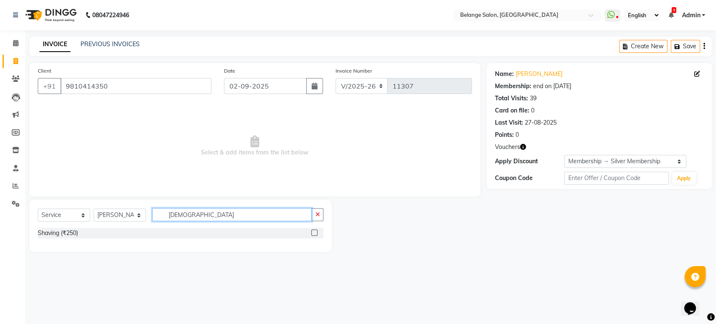
type input "[DEMOGRAPHIC_DATA]"
click at [314, 232] on label at bounding box center [314, 233] width 6 height 6
click at [314, 232] on input "checkbox" at bounding box center [313, 232] width 5 height 5
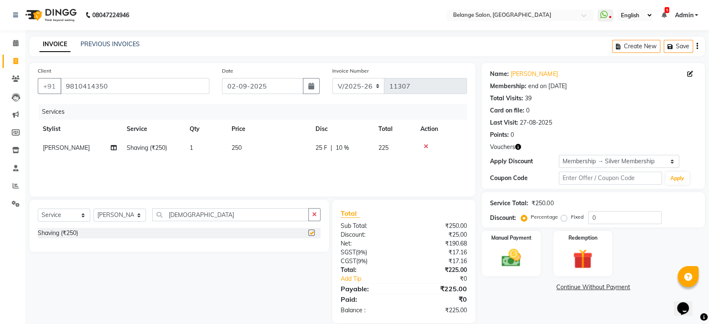
checkbox input "false"
click at [121, 208] on div "Select Service Product Membership Package Voucher Prepaid Gift Card Select Styl…" at bounding box center [179, 218] width 283 height 20
click at [120, 217] on select "Select Stylist [PERSON_NAME] (U) [PERSON_NAME] ANJALI. [PERSON_NAME] [PERSON_NA…" at bounding box center [120, 215] width 52 height 13
select select "84872"
click at [94, 209] on select "Select Stylist [PERSON_NAME] (U) [PERSON_NAME] ANJALI. [PERSON_NAME] [PERSON_NA…" at bounding box center [120, 215] width 52 height 13
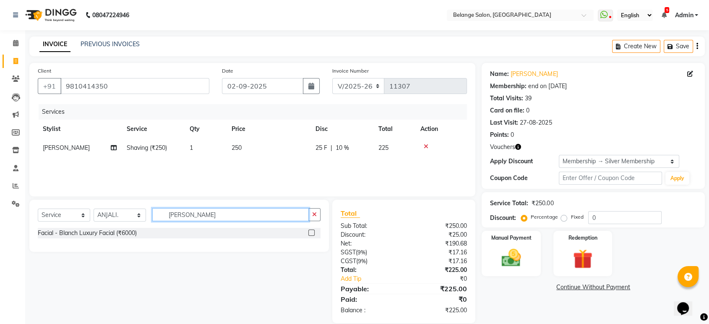
type input "[PERSON_NAME]"
click at [312, 232] on label at bounding box center [311, 233] width 6 height 6
click at [312, 232] on input "checkbox" at bounding box center [310, 232] width 5 height 5
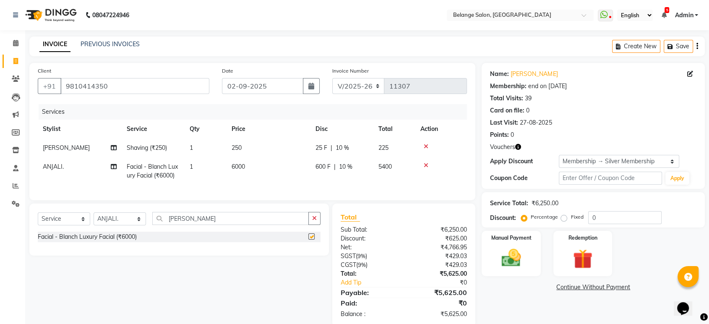
checkbox input "false"
click at [114, 225] on select "Select Stylist [PERSON_NAME] (U) [PERSON_NAME] ANJALI. [PERSON_NAME] [PERSON_NA…" at bounding box center [120, 218] width 52 height 13
drag, startPoint x: 185, startPoint y: 227, endPoint x: 161, endPoint y: 222, distance: 24.4
click at [161, 222] on input "[PERSON_NAME]" at bounding box center [230, 218] width 157 height 13
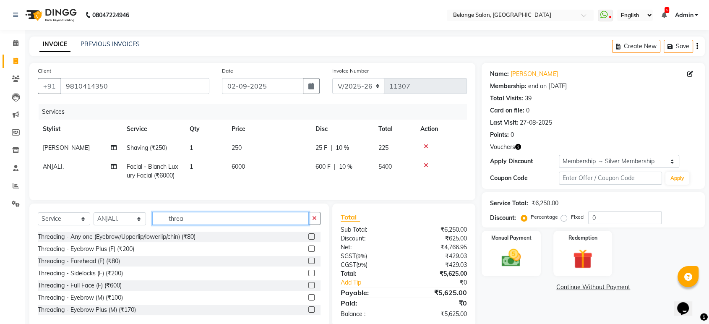
type input "threa"
click at [308, 252] on label at bounding box center [311, 248] width 6 height 6
click at [308, 252] on input "checkbox" at bounding box center [310, 248] width 5 height 5
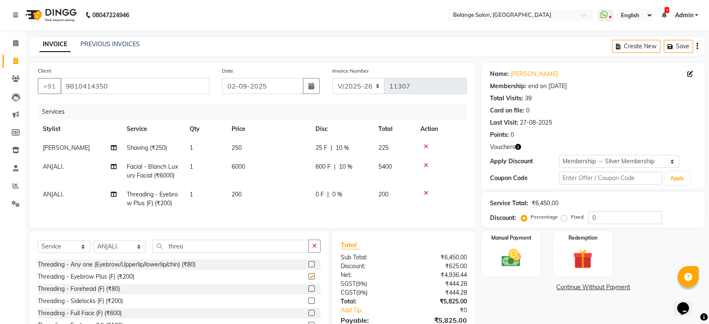
checkbox input "false"
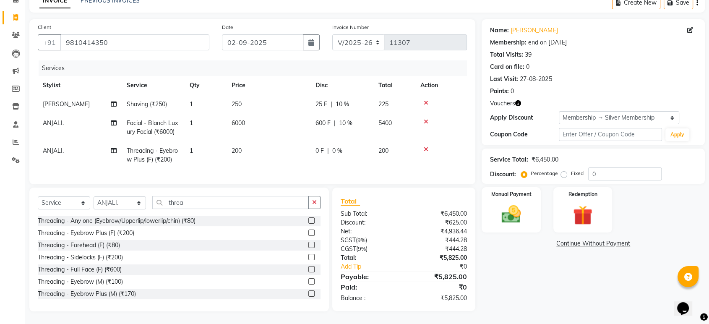
click at [571, 170] on label "Fixed" at bounding box center [577, 174] width 13 height 8
click at [564, 170] on input "Fixed" at bounding box center [566, 173] width 6 height 6
radio input "true"
click at [514, 99] on span "Vouchers" at bounding box center [502, 103] width 25 height 9
click at [517, 100] on icon "button" at bounding box center [518, 103] width 6 height 6
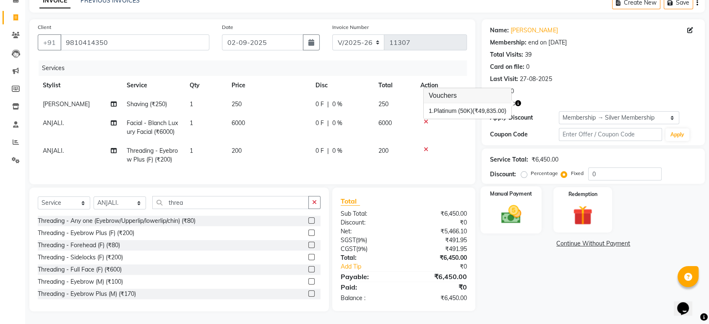
click at [509, 207] on img at bounding box center [511, 214] width 33 height 23
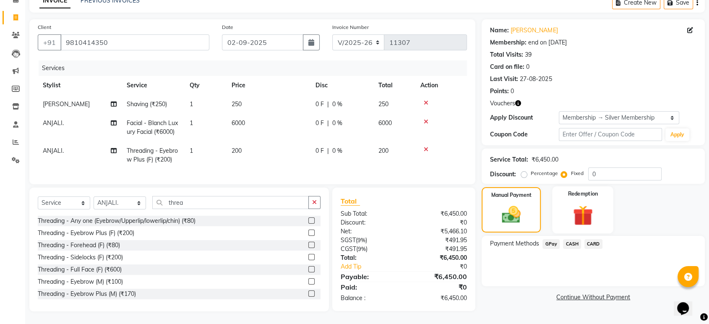
click at [585, 207] on img at bounding box center [582, 215] width 33 height 25
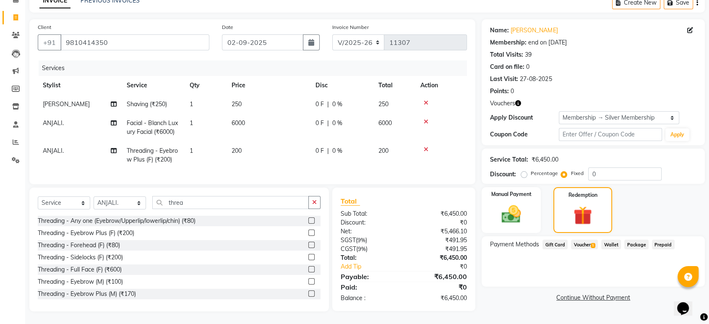
click at [589, 240] on span "Voucher 1" at bounding box center [584, 245] width 27 height 10
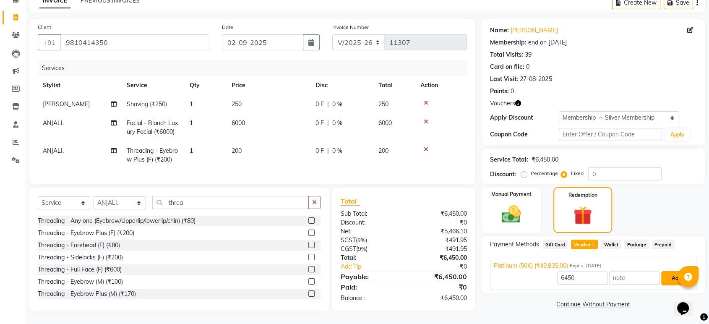
click at [661, 271] on button "Add" at bounding box center [676, 278] width 31 height 14
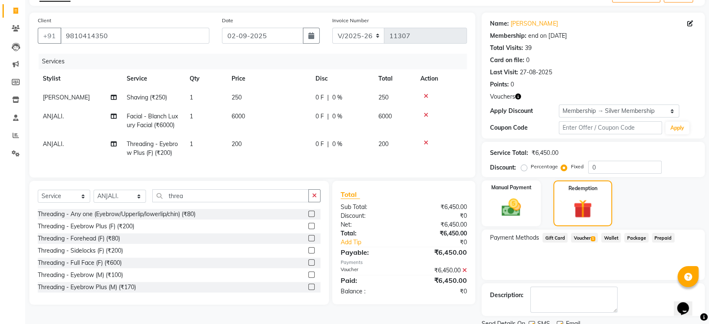
scroll to position [83, 0]
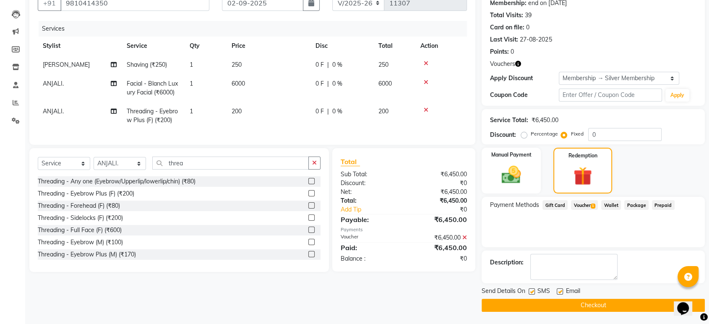
click at [557, 301] on button "Checkout" at bounding box center [593, 305] width 223 height 13
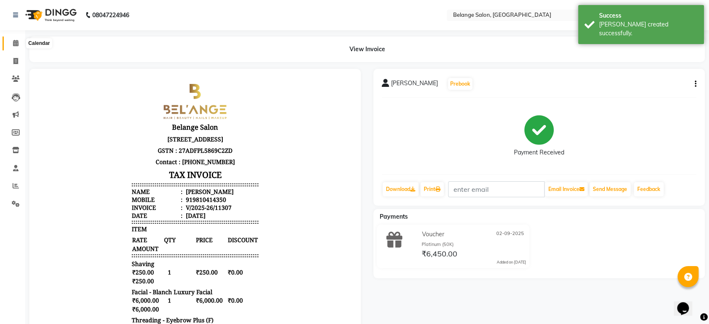
click at [14, 43] on icon at bounding box center [15, 43] width 5 height 6
